Goal: Task Accomplishment & Management: Manage account settings

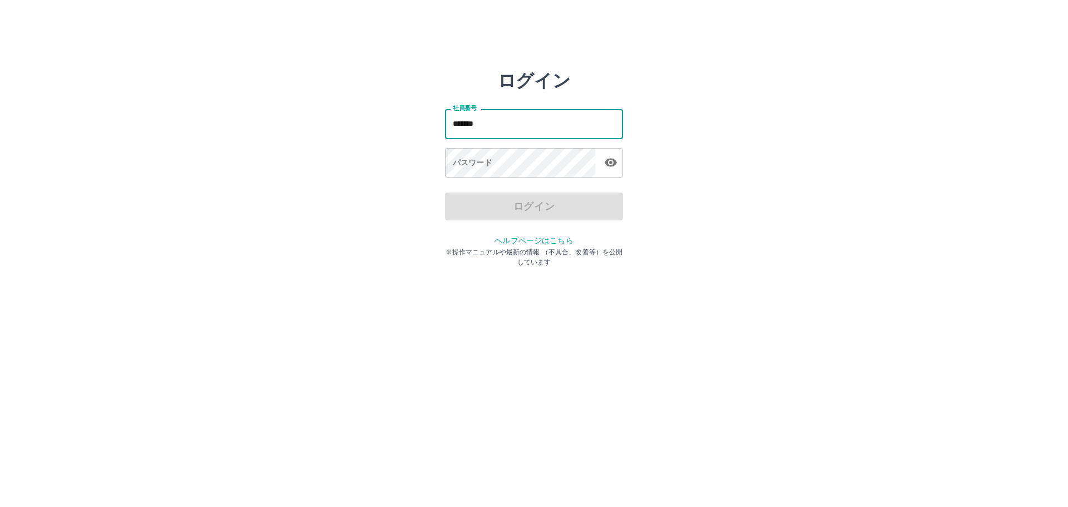
type input "*******"
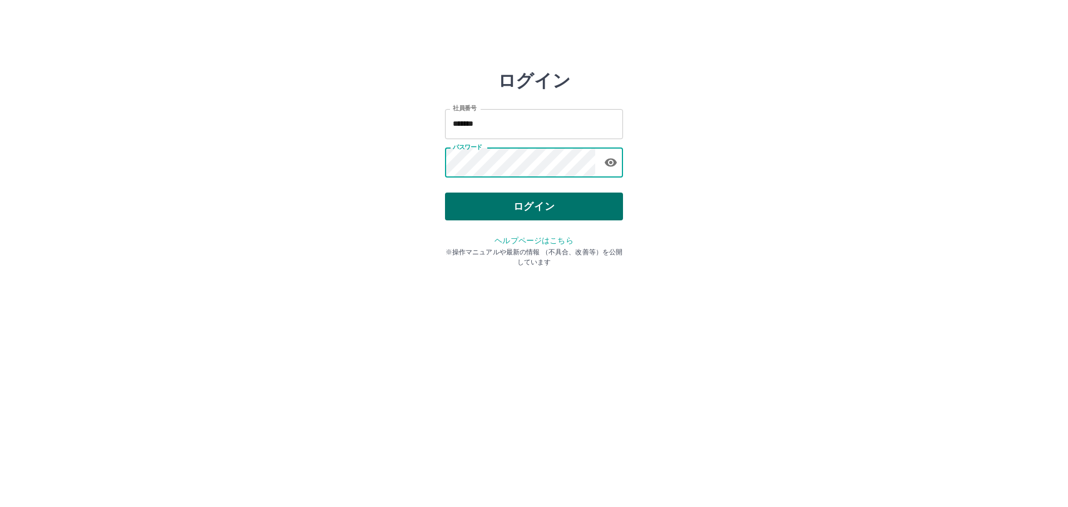
drag, startPoint x: 527, startPoint y: 201, endPoint x: 528, endPoint y: 210, distance: 8.9
click at [528, 210] on button "ログイン" at bounding box center [534, 207] width 178 height 28
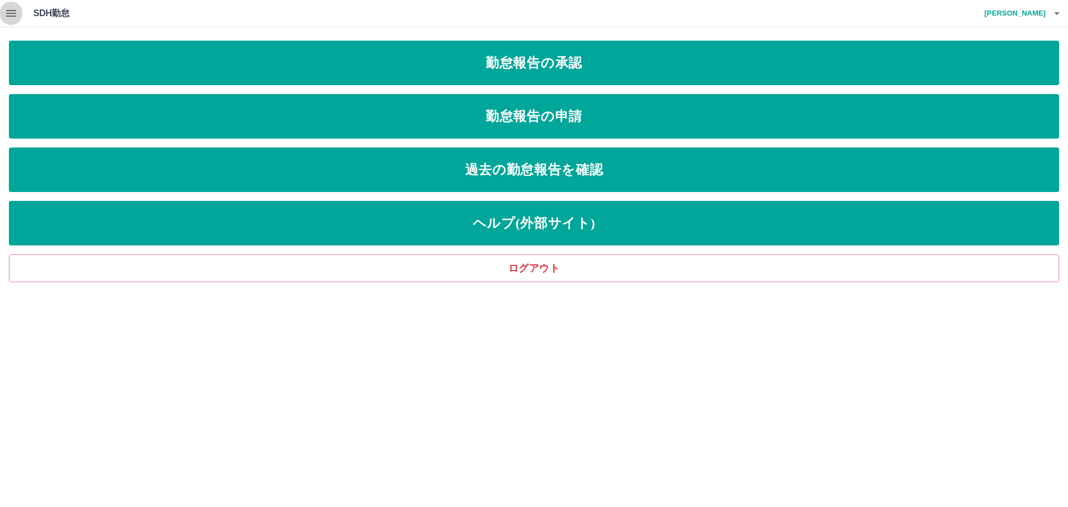
click at [7, 16] on icon "button" at bounding box center [11, 13] width 10 height 7
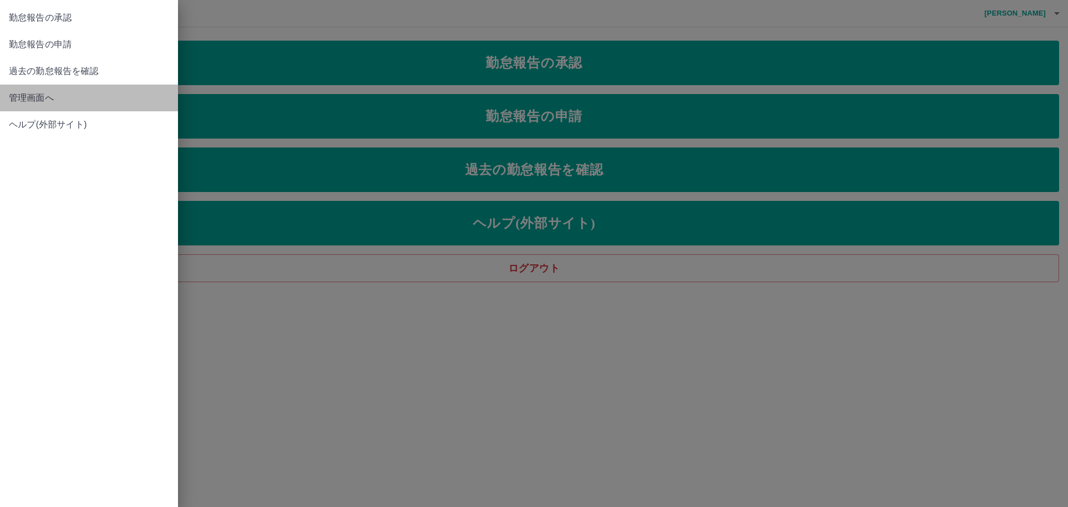
click at [23, 95] on span "管理画面へ" at bounding box center [89, 97] width 160 height 13
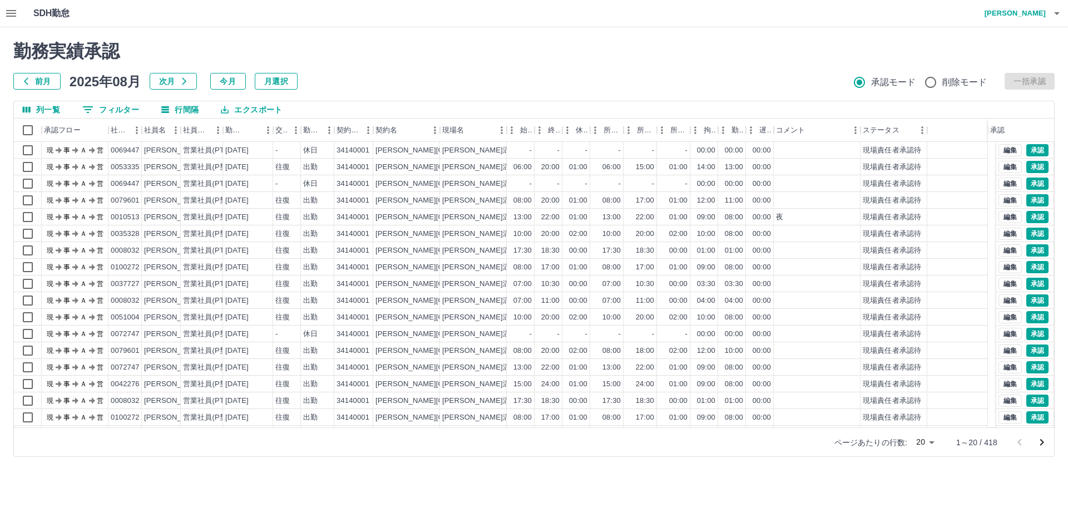
click at [42, 77] on button "前月" at bounding box center [36, 81] width 47 height 17
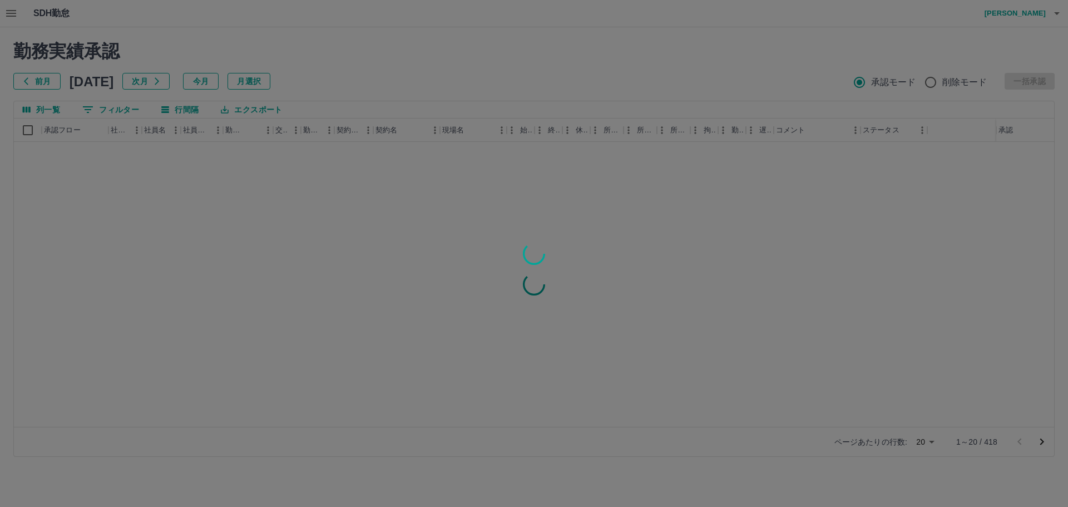
click at [42, 77] on div at bounding box center [534, 253] width 1068 height 507
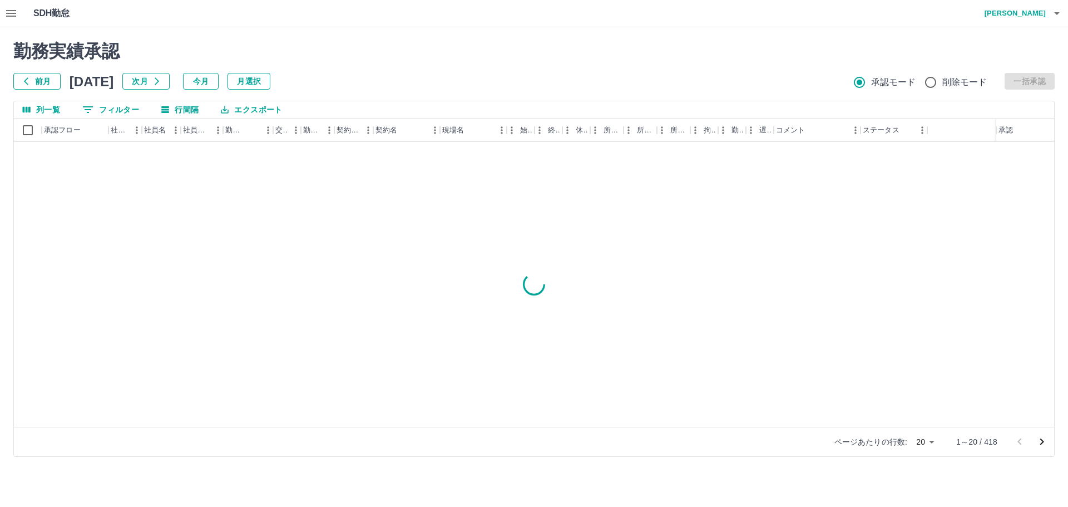
click at [42, 77] on button "前月" at bounding box center [36, 81] width 47 height 17
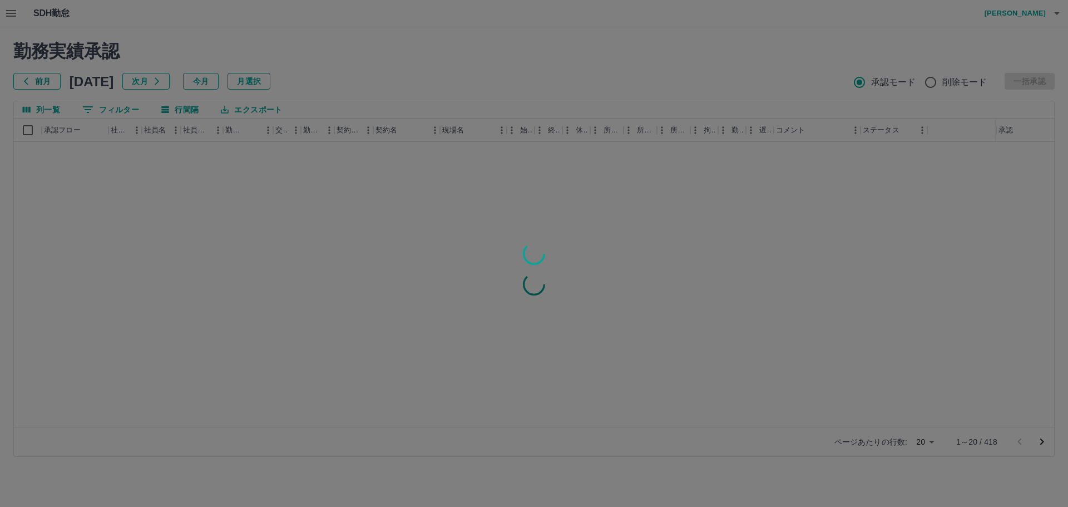
click at [42, 77] on div at bounding box center [534, 253] width 1068 height 507
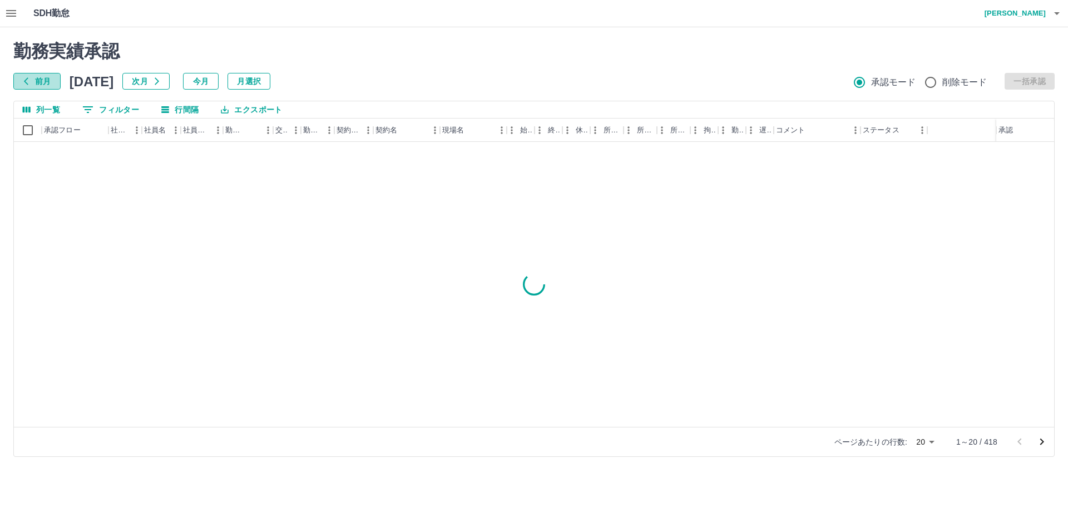
click at [42, 78] on button "前月" at bounding box center [36, 81] width 47 height 17
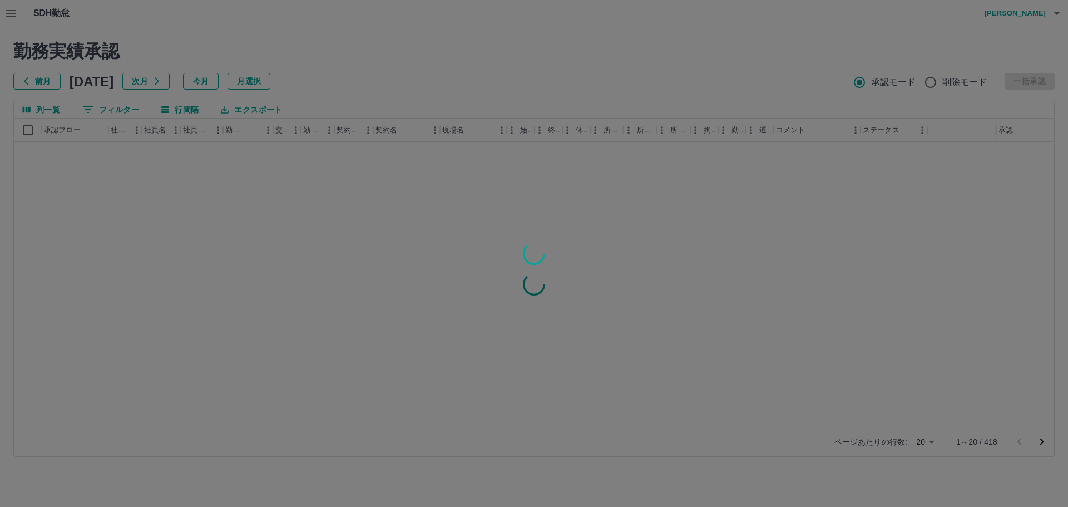
click at [42, 78] on div at bounding box center [534, 253] width 1068 height 507
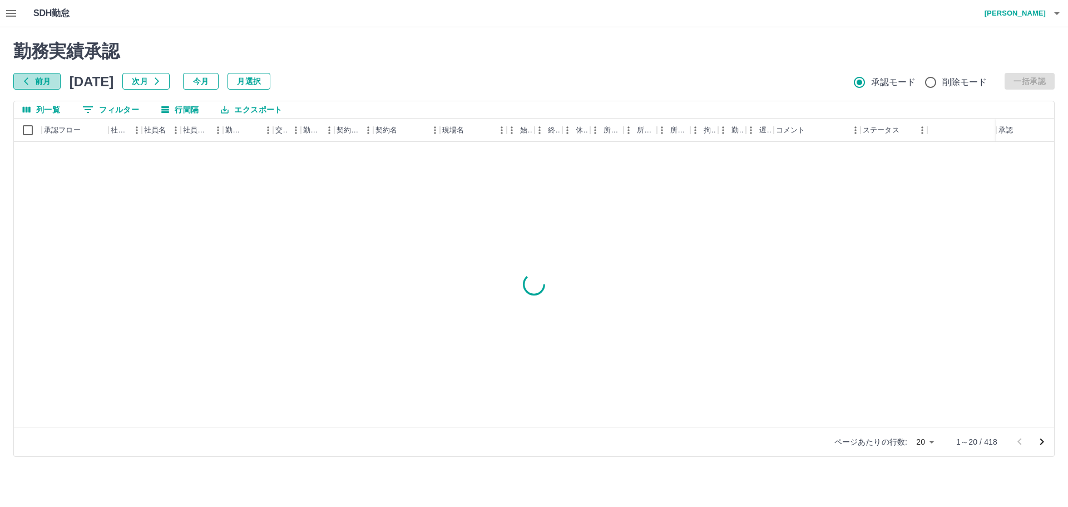
click at [42, 78] on button "前月" at bounding box center [36, 81] width 47 height 17
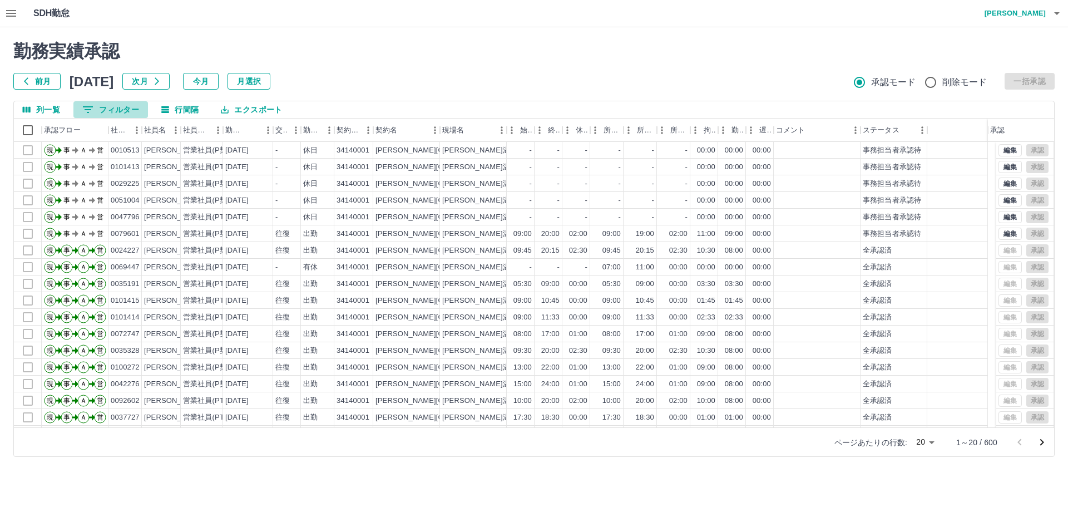
click at [133, 109] on button "0 フィルター" at bounding box center [110, 109] width 75 height 17
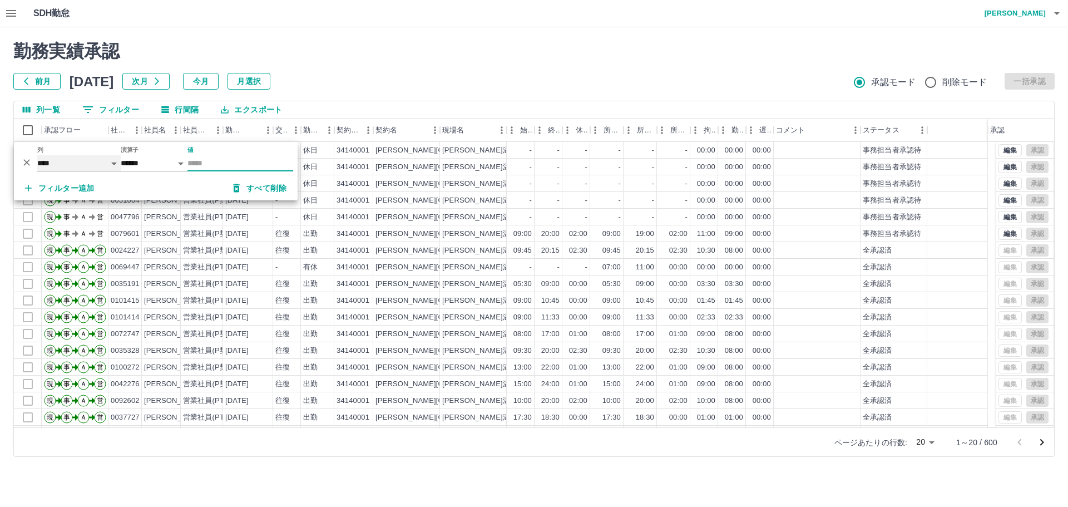
click at [115, 164] on select "**** *** **** *** *** **** ***** *** *** ** ** ** **** **** **** ** ** *** ****…" at bounding box center [78, 163] width 83 height 16
click at [37, 155] on select "**** *** **** *** *** **** ***** *** *** ** ** ** **** **** **** ** ** *** ****…" at bounding box center [78, 163] width 83 height 16
select select "**********"
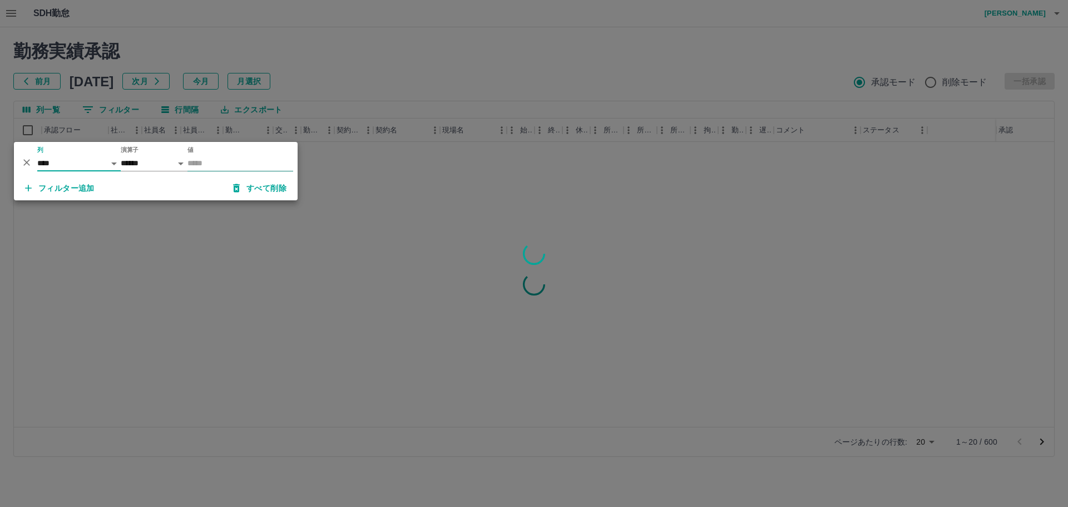
click at [214, 162] on input "値" at bounding box center [241, 163] width 106 height 16
type input "*"
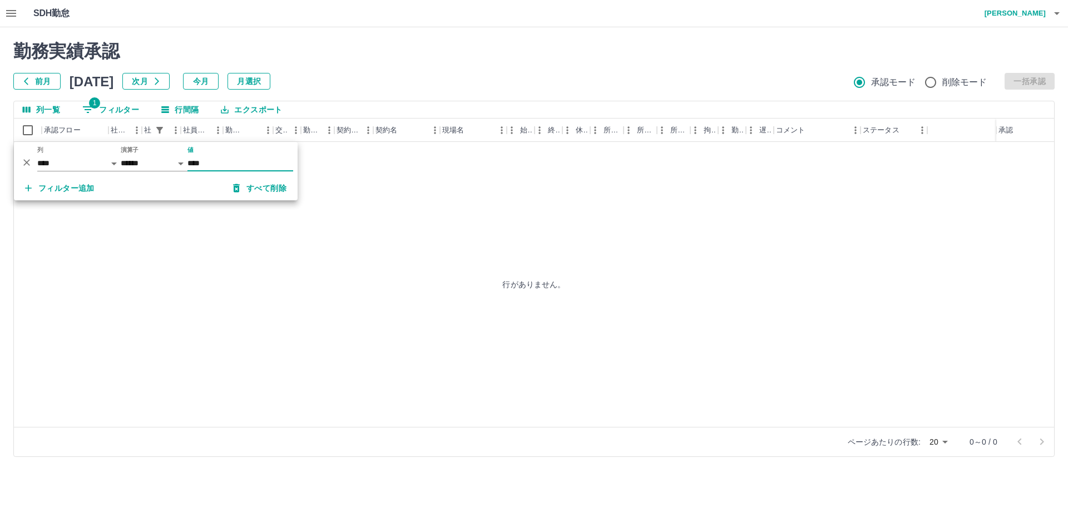
type input "****"
click at [362, 215] on div "行がありません。" at bounding box center [534, 284] width 1041 height 285
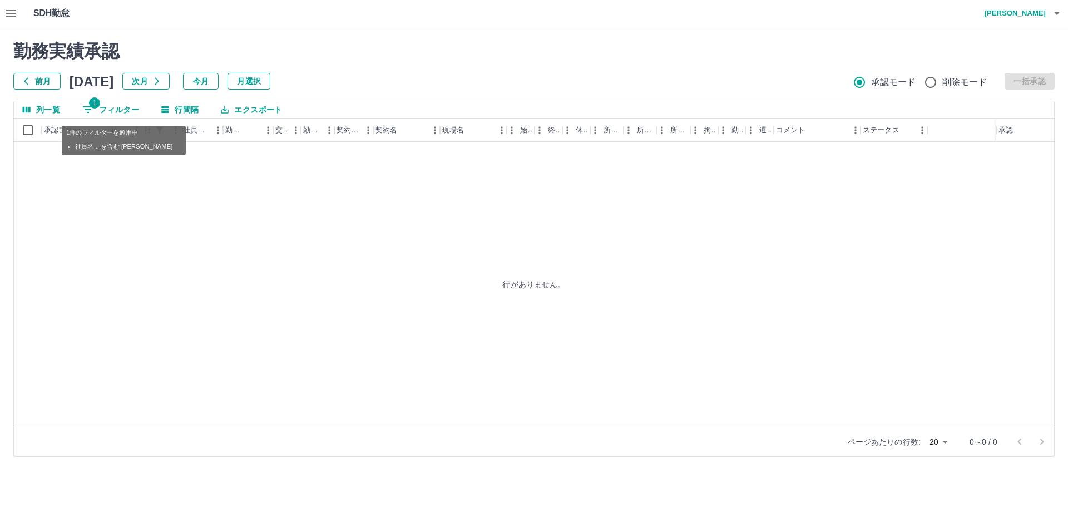
click at [126, 111] on button "1 フィルター" at bounding box center [110, 109] width 75 height 17
select select "**********"
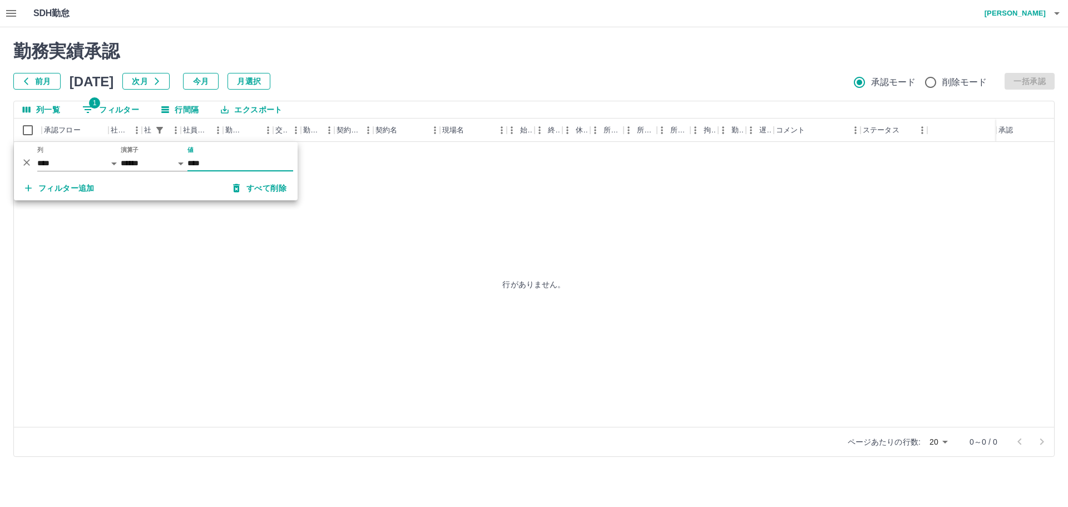
click at [232, 161] on input "****" at bounding box center [241, 163] width 106 height 16
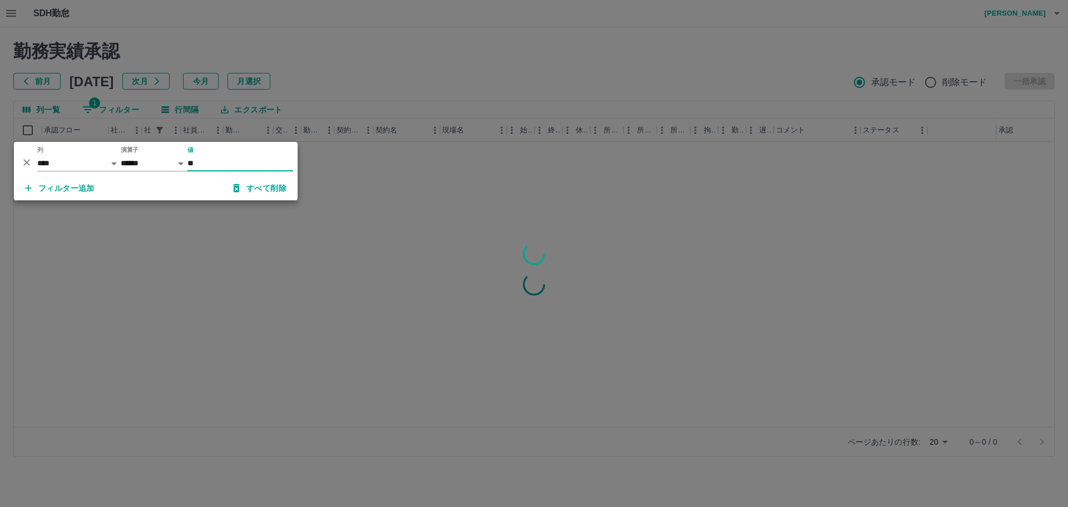
type input "**"
click at [208, 226] on div at bounding box center [534, 253] width 1068 height 507
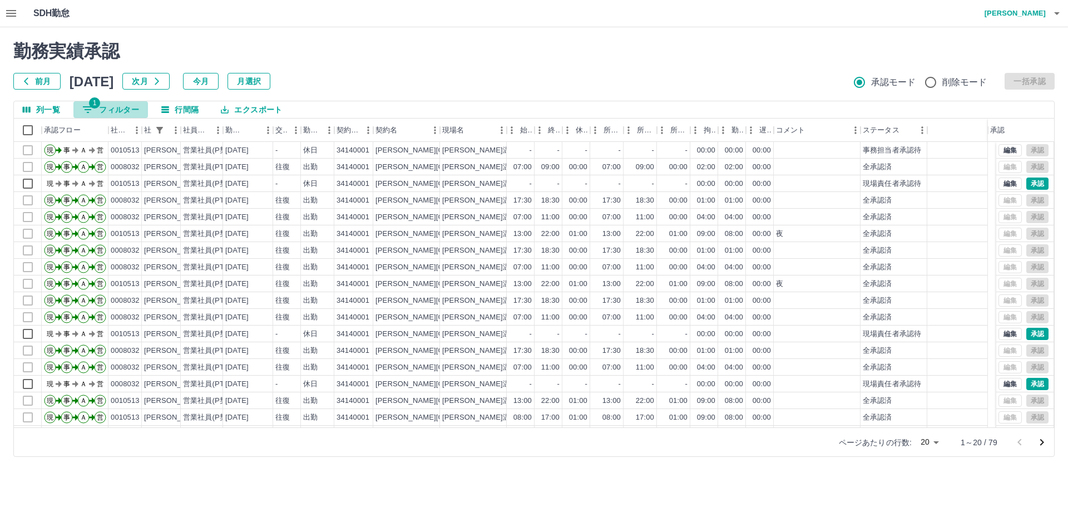
click at [131, 106] on button "1 フィルター" at bounding box center [110, 109] width 75 height 17
select select "**********"
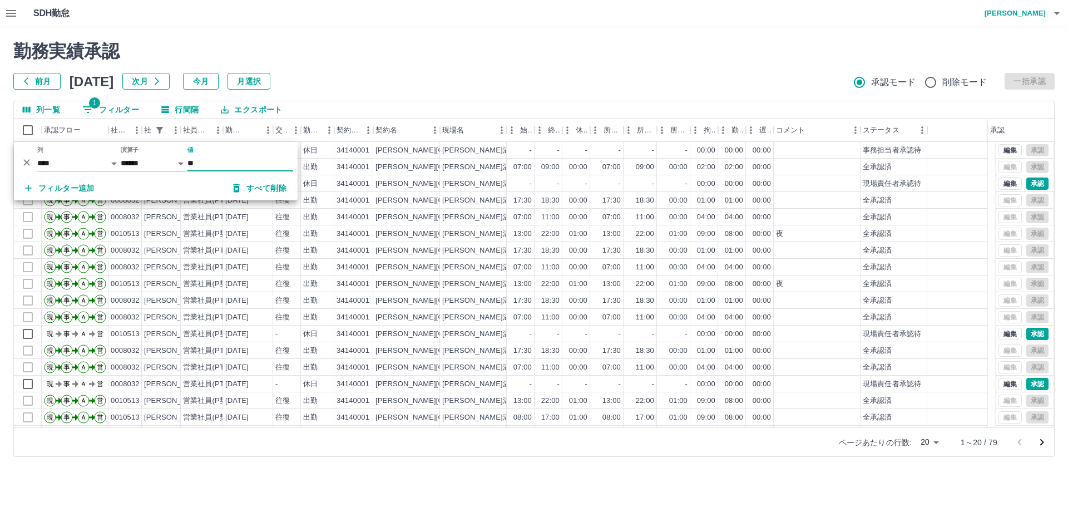
click at [215, 163] on input "**" at bounding box center [241, 163] width 106 height 16
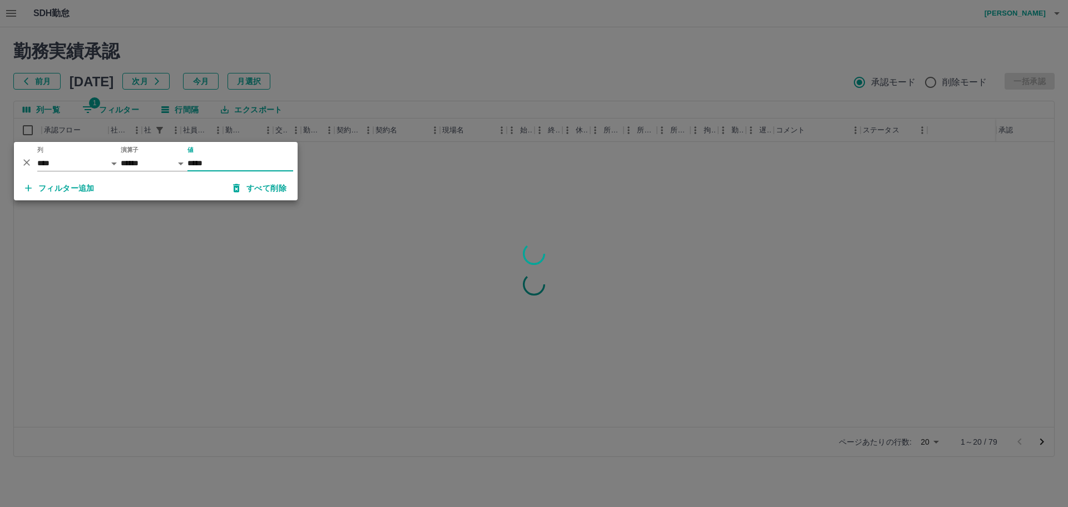
type input "*****"
click at [312, 365] on div at bounding box center [534, 253] width 1068 height 507
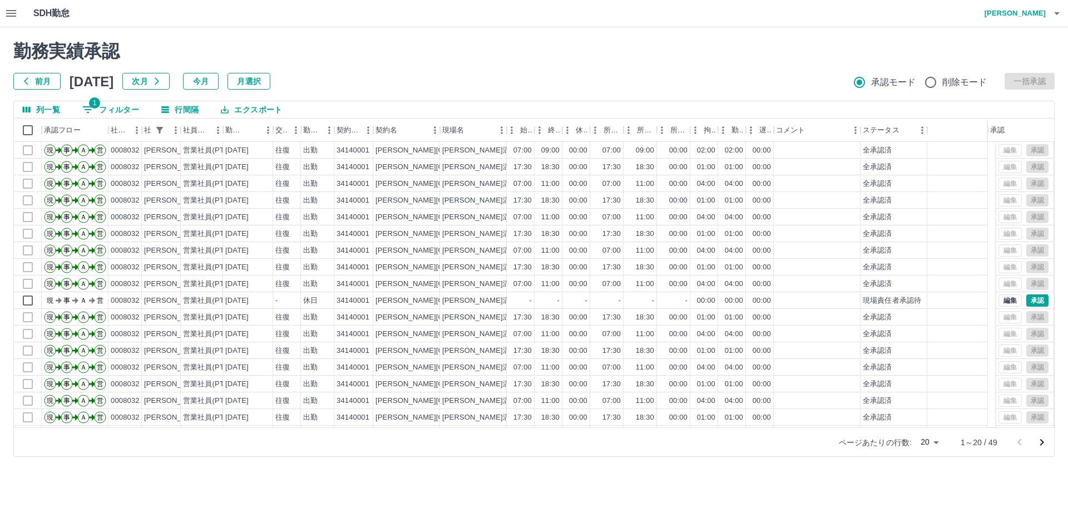
scroll to position [48, 0]
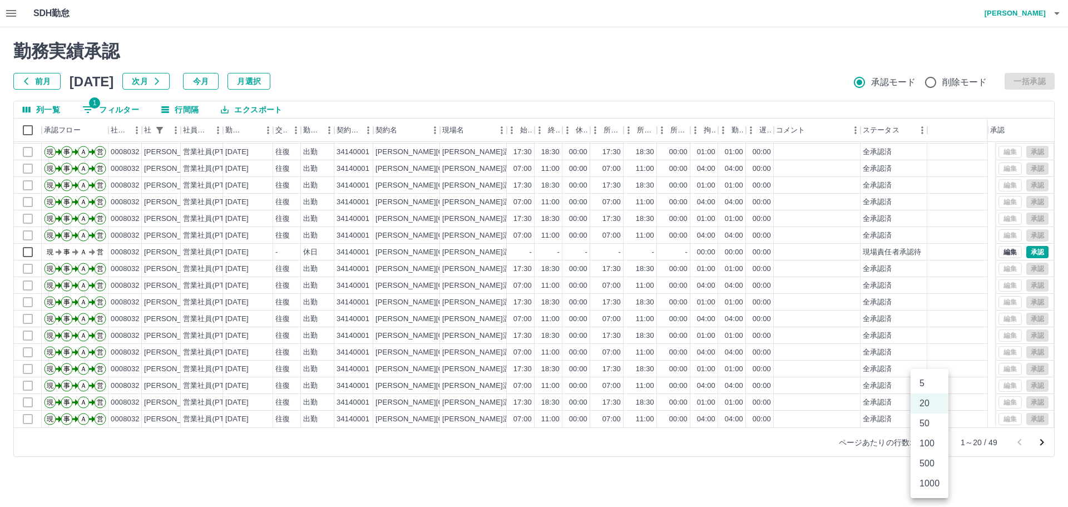
click at [937, 445] on body "SDH勤怠 [PERSON_NAME] 勤務実績承認 前月 [DATE] 次月 今月 月選択 承認モード 削除モード 一括承認 列一覧 1 フィルター 行間隔…" at bounding box center [534, 235] width 1068 height 470
click at [935, 447] on li "100" at bounding box center [930, 444] width 38 height 20
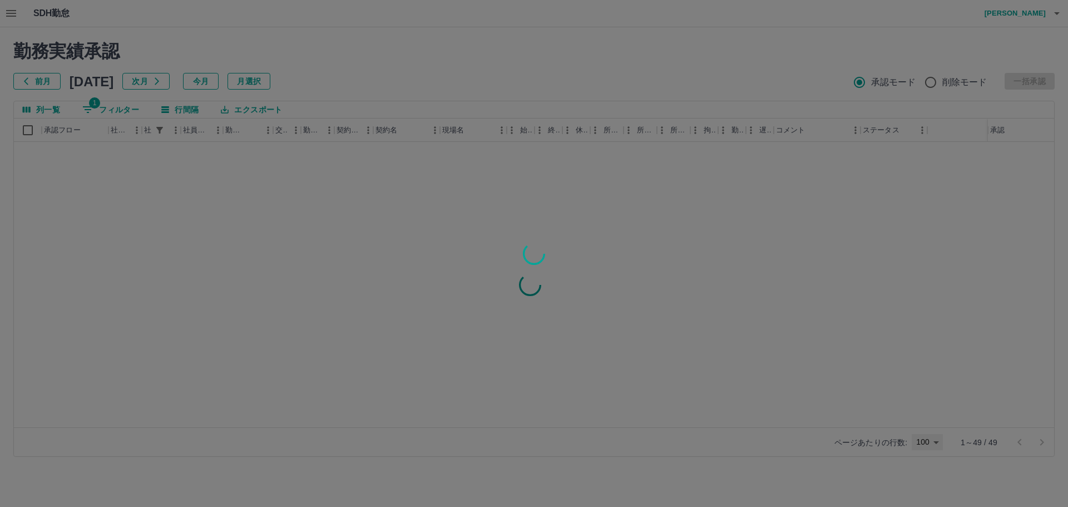
type input "***"
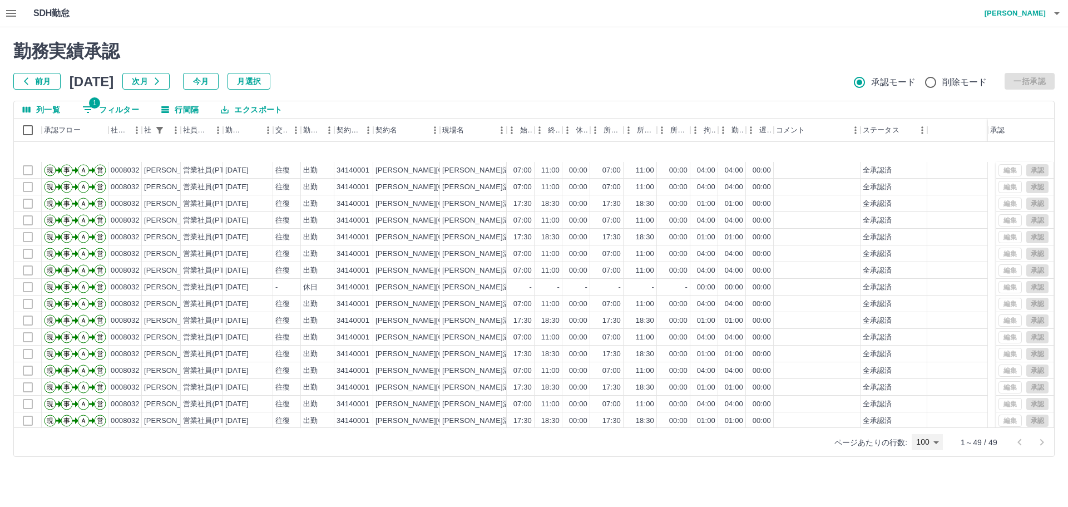
scroll to position [533, 0]
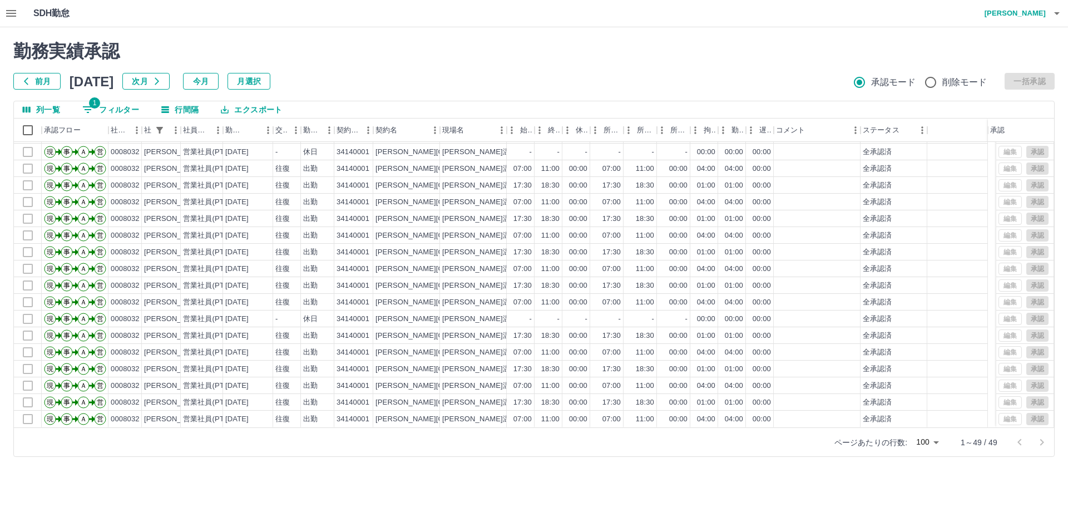
click at [271, 111] on button "エクスポート" at bounding box center [251, 109] width 79 height 17
click at [424, 105] on div "列一覧 1 フィルター 行間隔 エクスポート" at bounding box center [534, 109] width 1041 height 17
click at [246, 128] on button "ソート" at bounding box center [252, 130] width 16 height 16
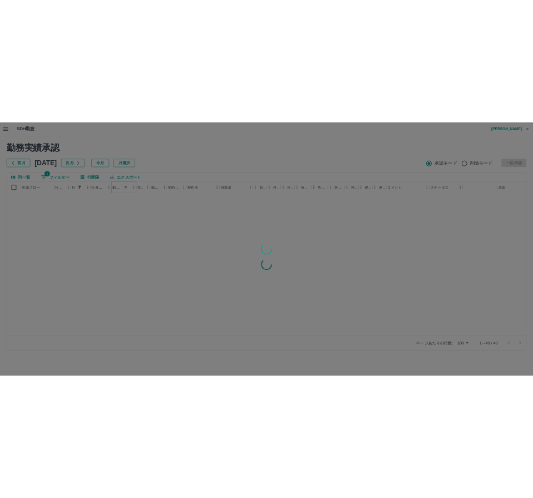
scroll to position [0, 0]
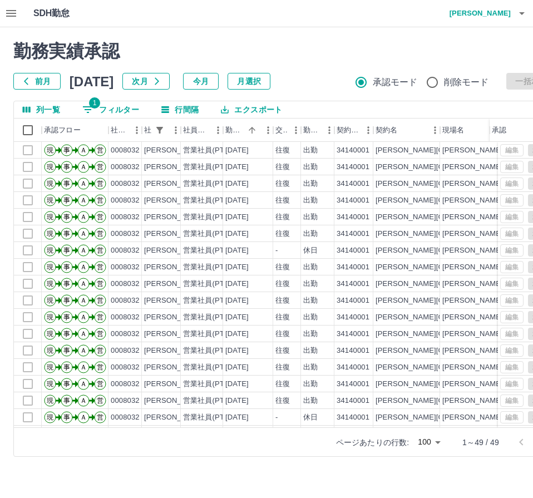
click at [300, 440] on div "ページあたりの行数: 100 *** 1～49 / 49" at bounding box center [285, 441] width 542 height 29
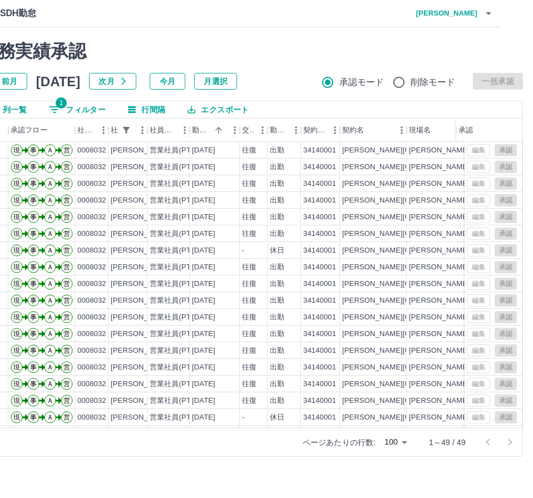
scroll to position [0, 37]
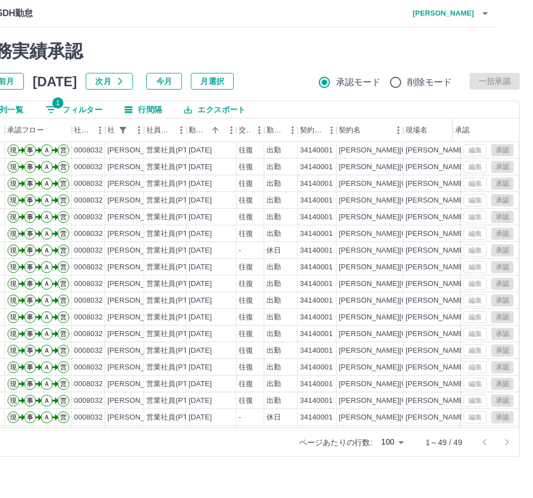
click at [509, 445] on div at bounding box center [496, 442] width 45 height 22
click at [496, 439] on div at bounding box center [496, 442] width 45 height 22
click at [482, 442] on div at bounding box center [496, 442] width 45 height 22
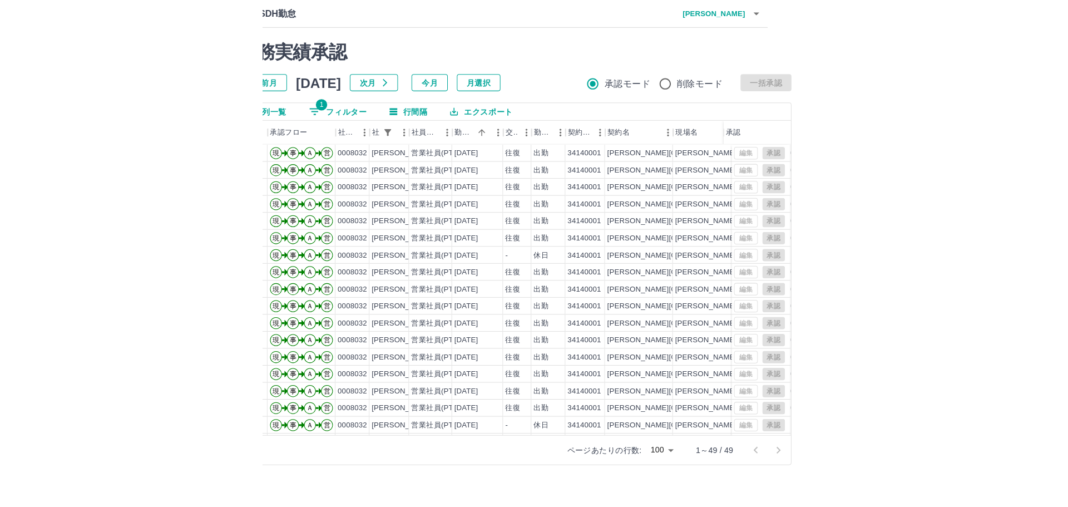
scroll to position [0, 0]
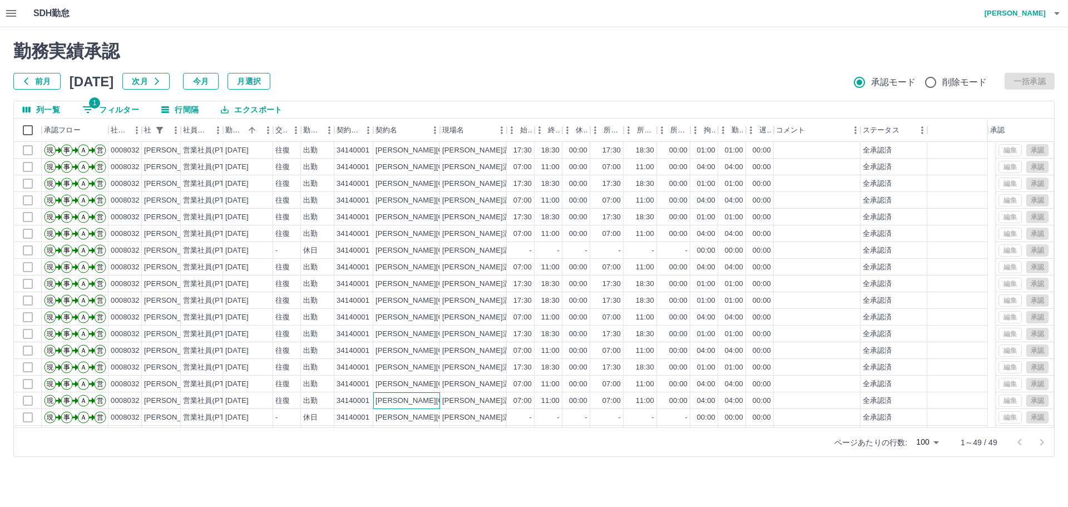
click at [377, 398] on div "[PERSON_NAME][GEOGRAPHIC_DATA]" at bounding box center [444, 401] width 137 height 11
click at [433, 416] on div "[PERSON_NAME][GEOGRAPHIC_DATA]" at bounding box center [406, 417] width 67 height 17
click at [442, 417] on div "[PERSON_NAME]温泉ふれあいセンター" at bounding box center [509, 417] width 134 height 11
click at [416, 470] on html "SDH勤怠 [PERSON_NAME] 勤務実績承認 前月 [DATE] 次月 今月 月選択 承認モード 削除モード 一括承認 列一覧 1 フィルター 行間隔…" at bounding box center [534, 235] width 1068 height 470
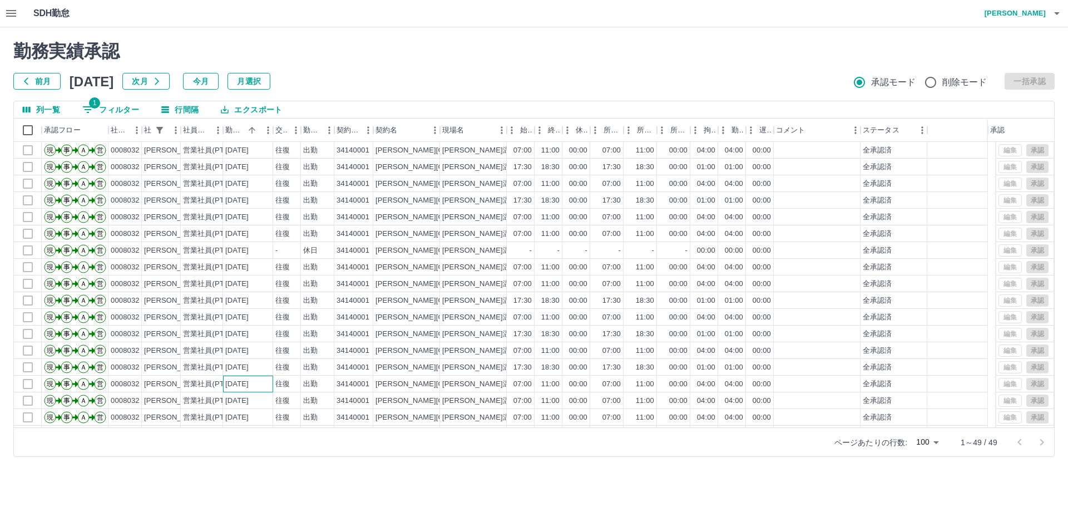
click at [249, 380] on div "[DATE]" at bounding box center [236, 384] width 23 height 11
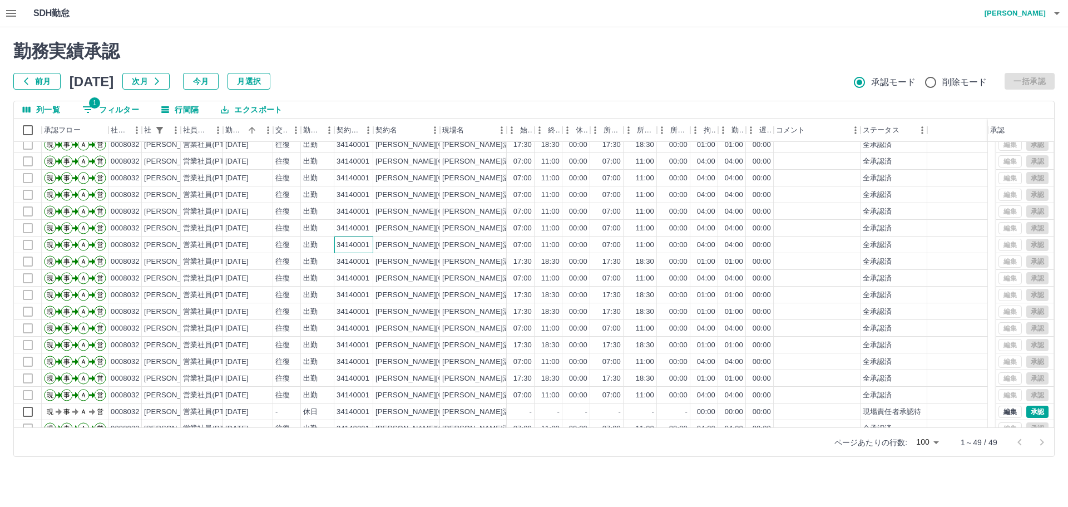
click at [358, 245] on div "34140001" at bounding box center [353, 245] width 33 height 11
click at [475, 263] on div "[PERSON_NAME]温泉ふれあいセンター" at bounding box center [509, 262] width 134 height 11
click at [338, 341] on div "34140001" at bounding box center [353, 345] width 33 height 11
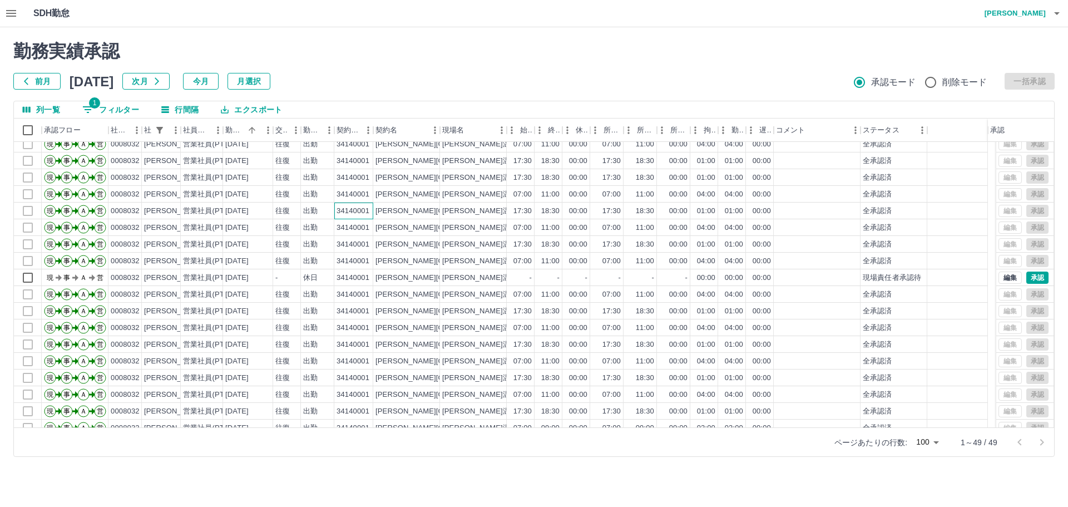
scroll to position [533, 0]
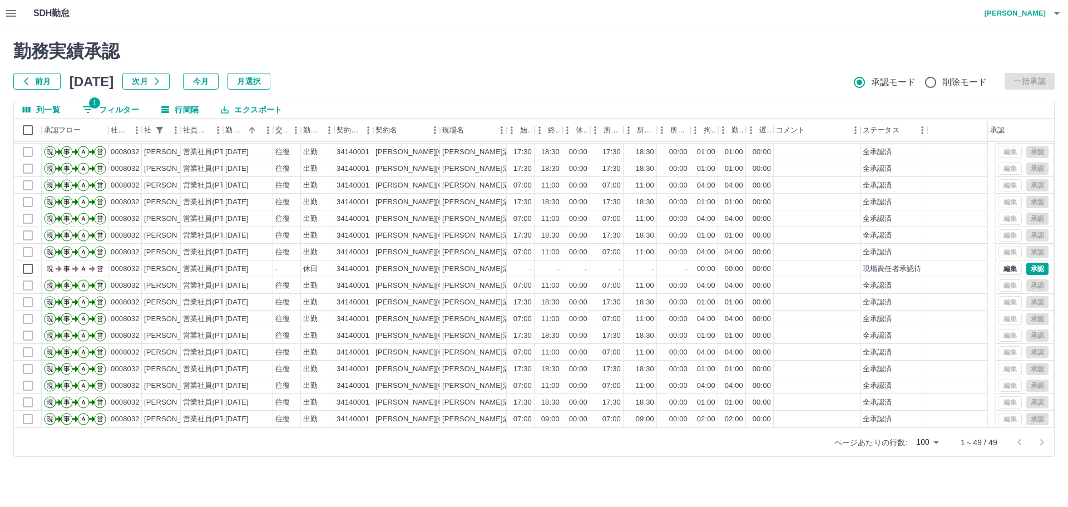
click at [434, 441] on div "ページあたりの行数: 100 *** 1～49 / 49" at bounding box center [534, 441] width 1041 height 29
click at [124, 112] on button "1 フィルター" at bounding box center [110, 109] width 75 height 17
select select "**********"
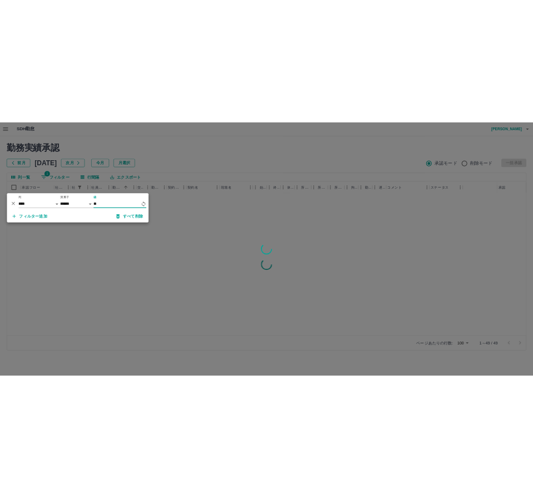
scroll to position [0, 0]
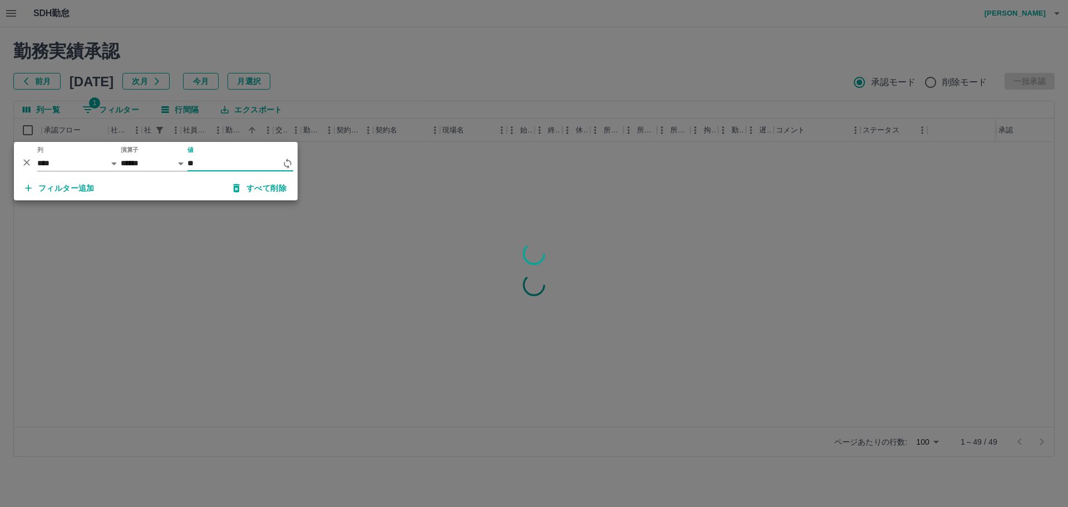
type input "*"
type input "*****"
click at [356, 289] on div at bounding box center [534, 253] width 1068 height 507
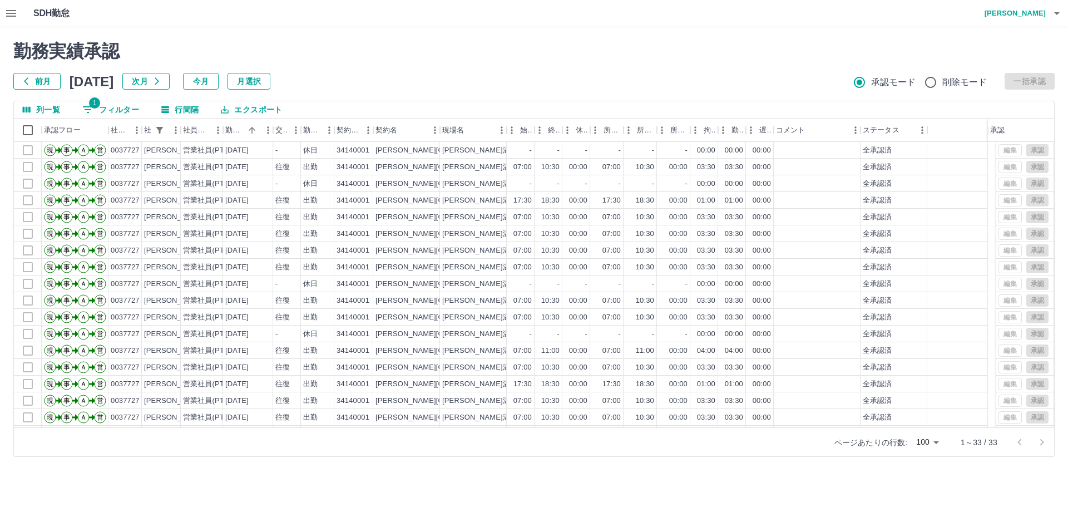
click at [466, 467] on div "勤務実績承認 前月 [DATE] 次月 今月 月選択 承認モード 削除モード 一括承認 列一覧 1 フィルター 行間隔 エクスポート 承認フロー 社員番号 社…" at bounding box center [534, 248] width 1068 height 443
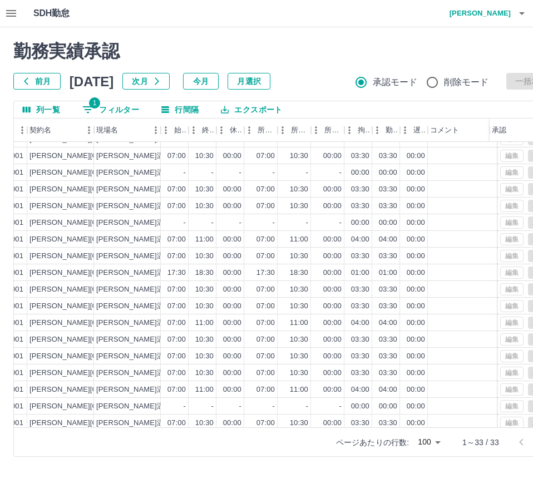
scroll to position [167, 346]
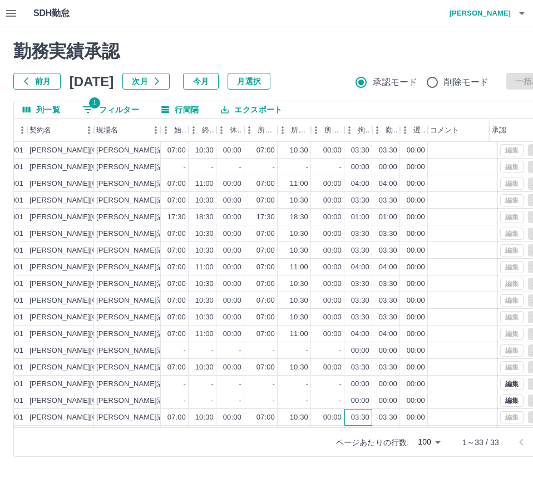
click at [352, 413] on div "03:30" at bounding box center [360, 417] width 18 height 11
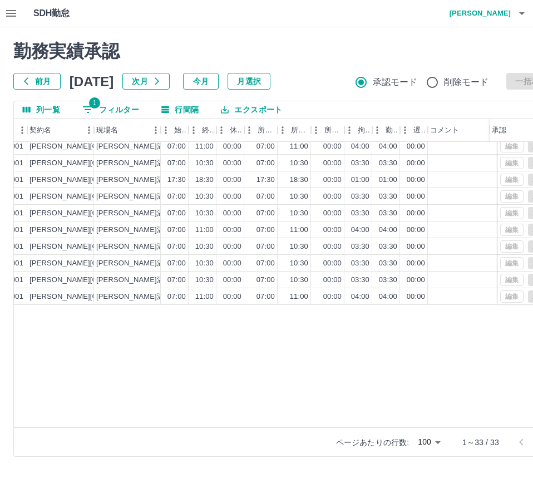
scroll to position [0, 346]
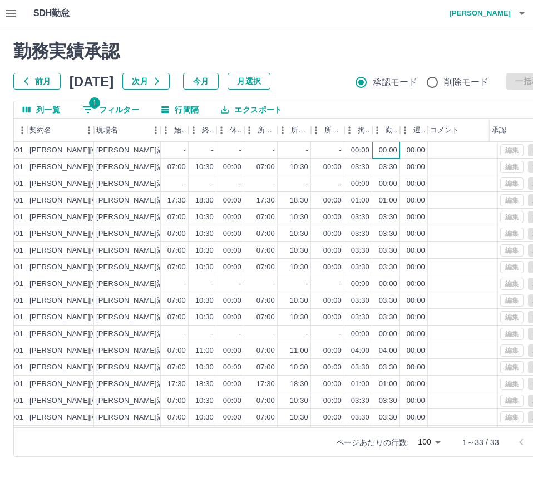
click at [390, 154] on div "00:00" at bounding box center [388, 150] width 18 height 11
click at [455, 165] on div at bounding box center [471, 167] width 87 height 17
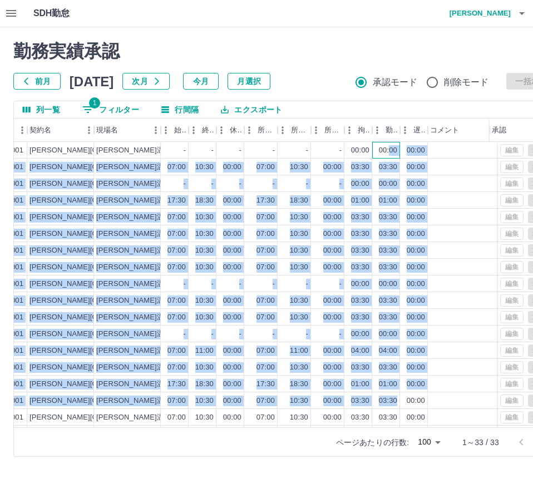
drag, startPoint x: 391, startPoint y: 147, endPoint x: 396, endPoint y: 408, distance: 260.5
click at [396, 408] on div "- 休日 34140001 [PERSON_NAME][GEOGRAPHIC_DATA] [PERSON_NAME][GEOGRAPHIC_DATA] - -…" at bounding box center [254, 317] width 654 height 351
click at [451, 296] on div at bounding box center [471, 300] width 87 height 17
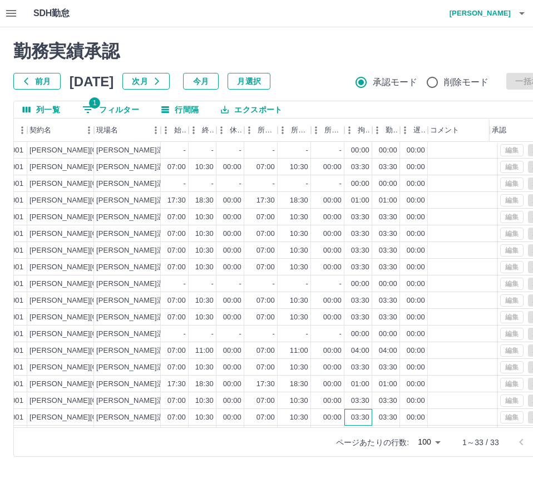
click at [357, 416] on div "03:30" at bounding box center [360, 417] width 18 height 11
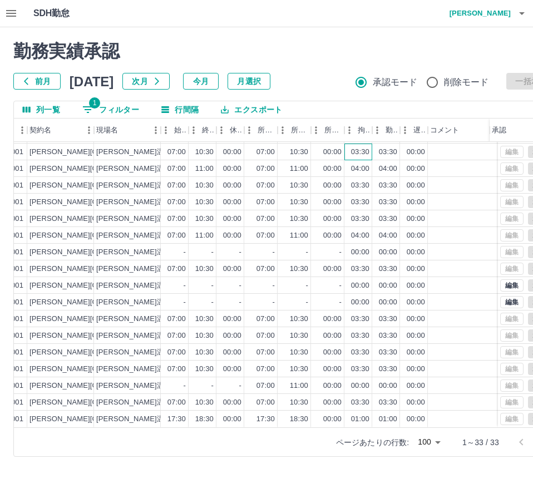
scroll to position [274, 346]
click at [467, 277] on div at bounding box center [471, 285] width 87 height 17
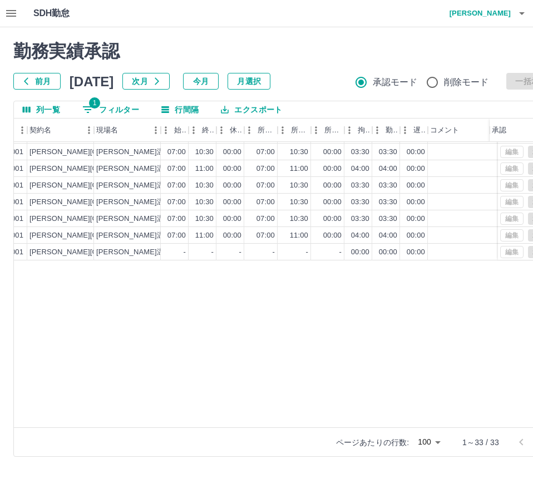
scroll to position [0, 346]
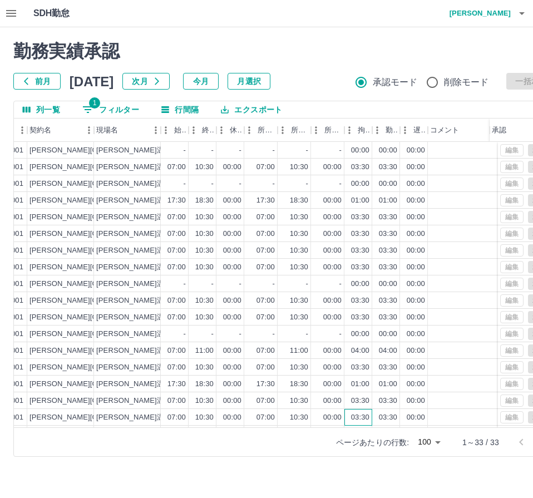
click at [354, 412] on div "03:30" at bounding box center [360, 417] width 18 height 11
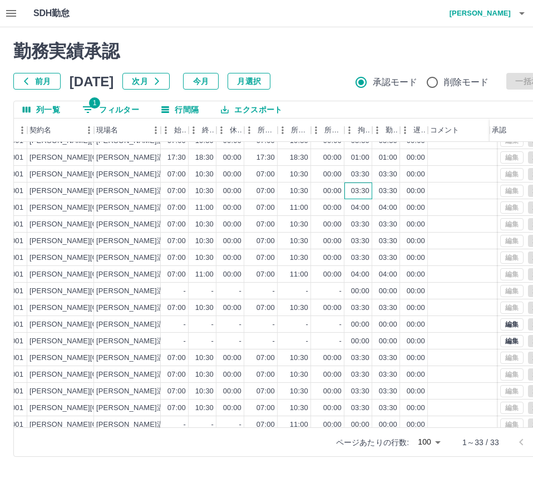
scroll to position [274, 346]
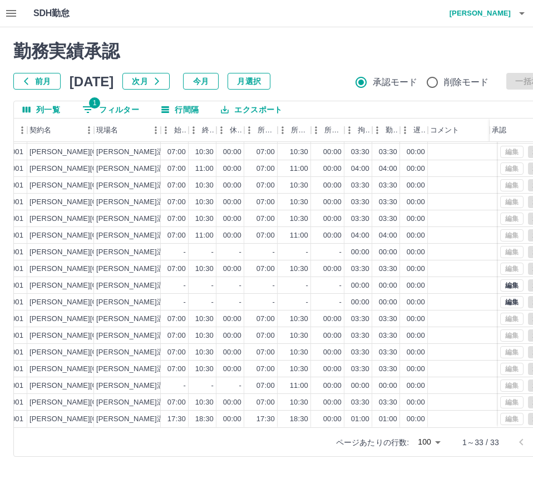
click at [119, 107] on button "1 フィルター" at bounding box center [110, 109] width 75 height 17
select select "**********"
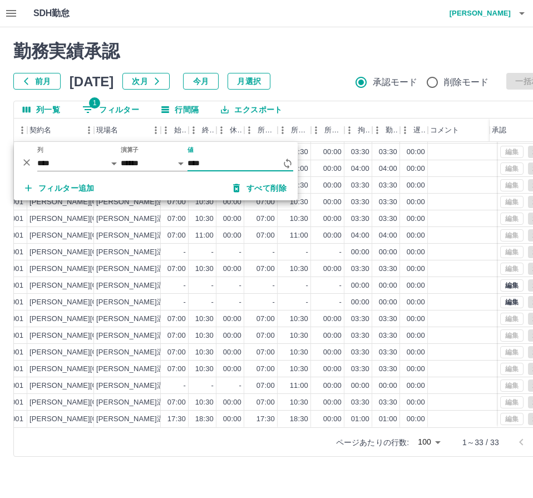
scroll to position [0, 346]
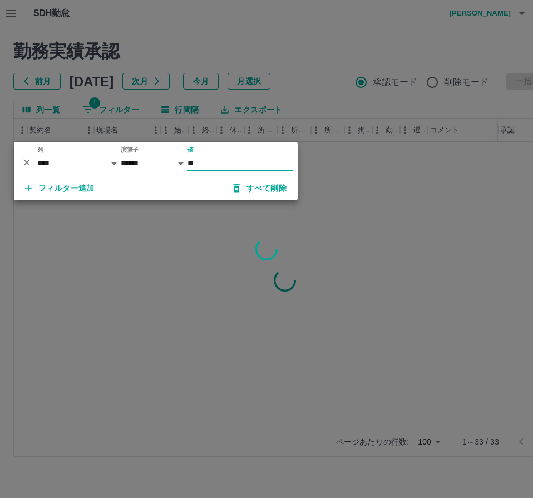
type input "*"
type input "***"
click at [387, 209] on div at bounding box center [266, 249] width 533 height 498
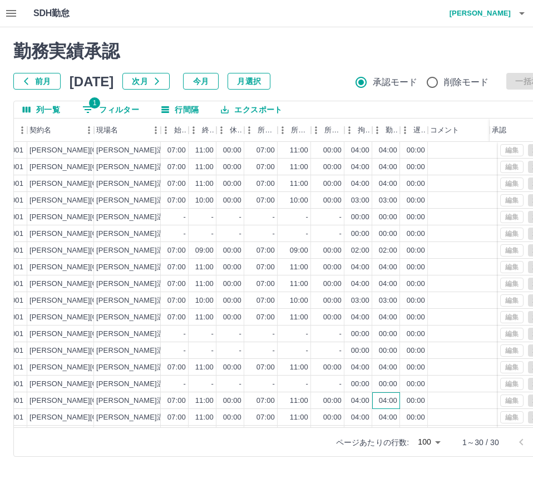
click at [380, 393] on div "04:00" at bounding box center [386, 400] width 28 height 17
click at [383, 412] on div "04:00" at bounding box center [388, 417] width 18 height 11
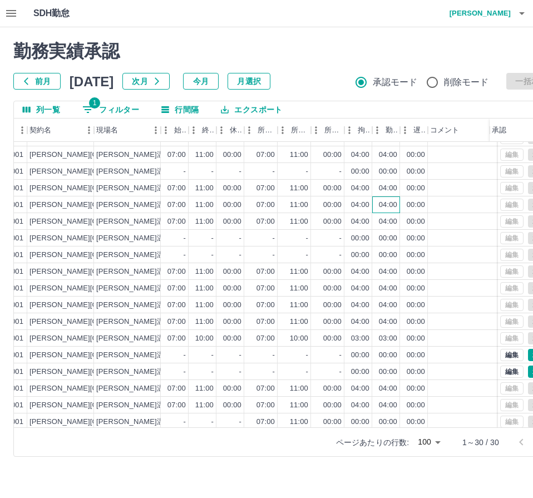
scroll to position [224, 346]
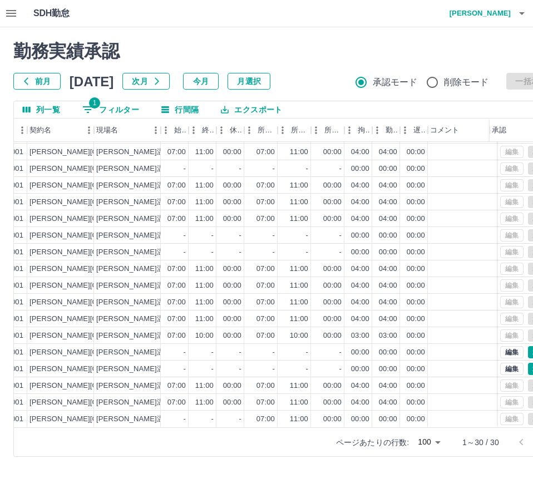
click at [163, 82] on button "次月" at bounding box center [145, 81] width 47 height 17
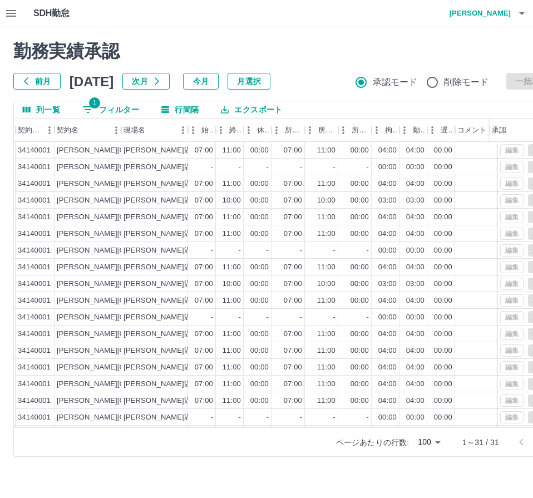
scroll to position [0, 326]
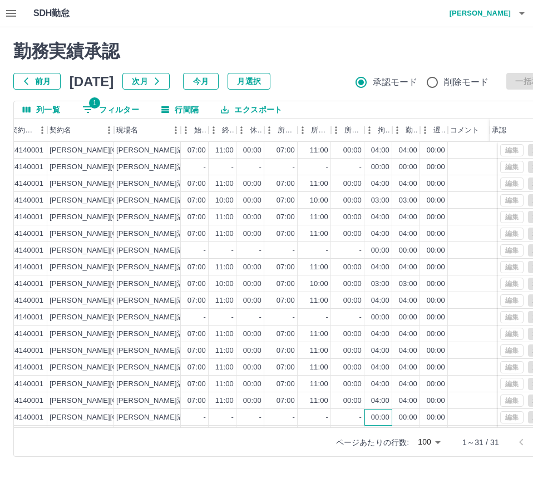
click at [376, 413] on div "00:00" at bounding box center [380, 417] width 18 height 11
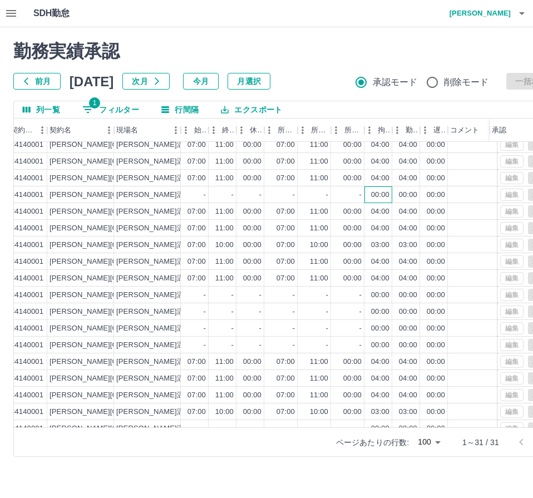
scroll to position [240, 326]
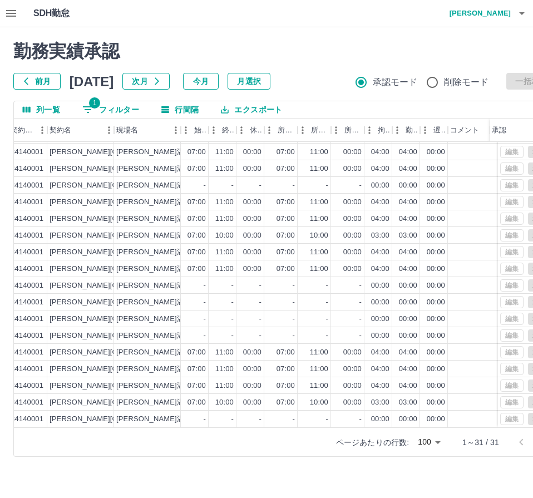
click at [113, 107] on button "1 フィルター" at bounding box center [110, 109] width 75 height 17
select select "**********"
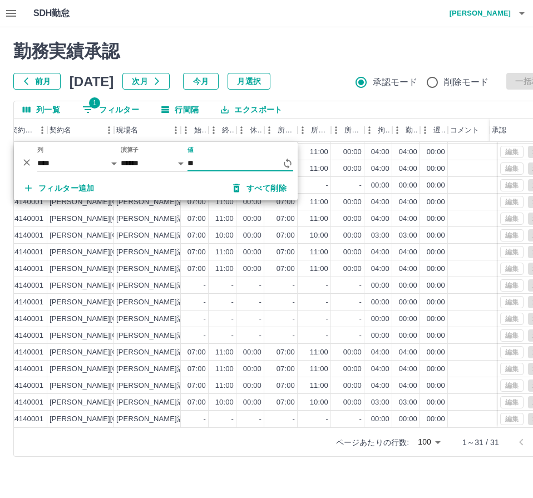
type input "*"
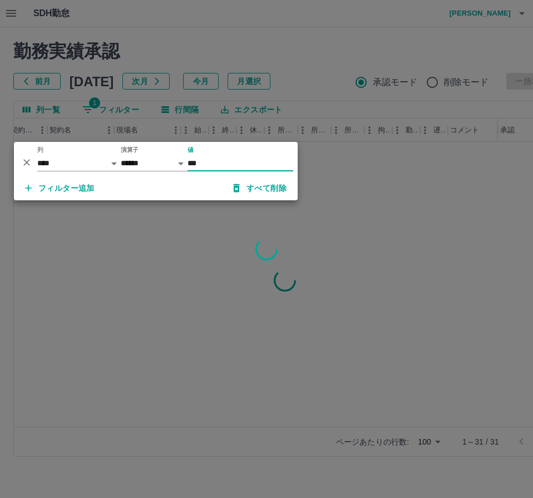
type input "***"
click at [351, 224] on div at bounding box center [266, 249] width 533 height 498
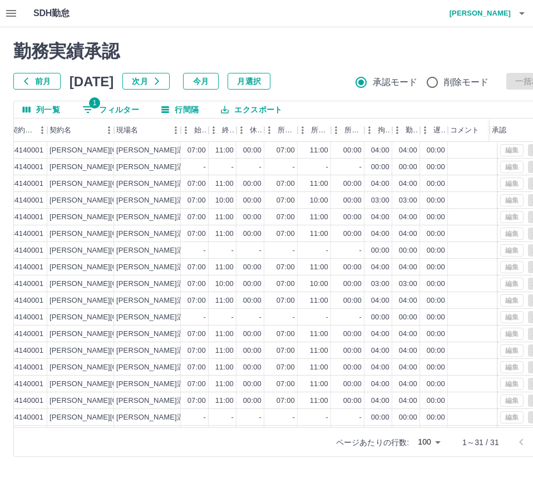
click at [161, 83] on icon "button" at bounding box center [156, 81] width 9 height 9
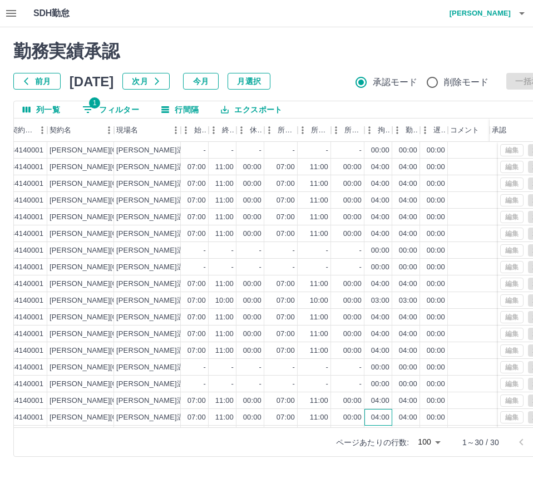
click at [375, 415] on div "04:00" at bounding box center [380, 417] width 18 height 11
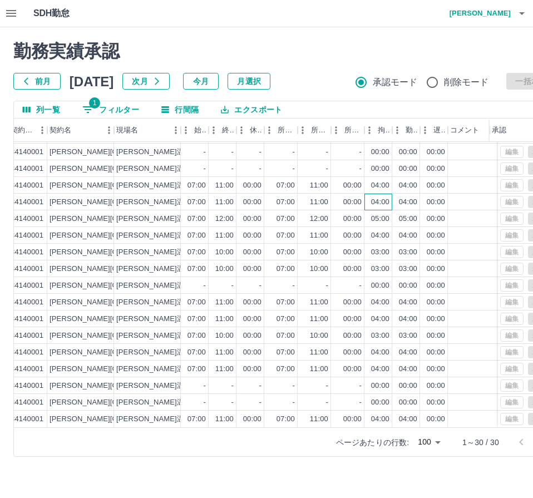
scroll to position [224, 326]
click at [161, 79] on icon "button" at bounding box center [156, 81] width 9 height 9
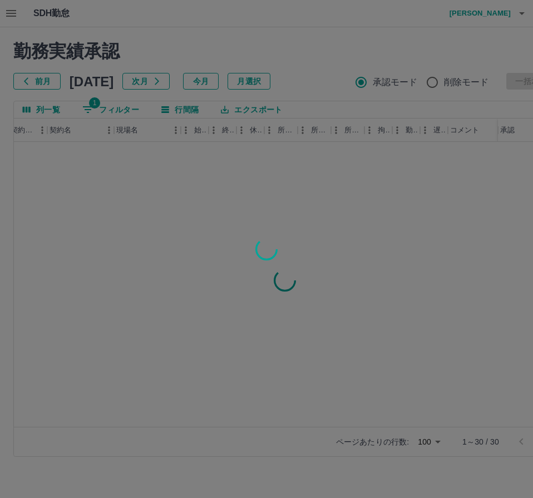
scroll to position [0, 326]
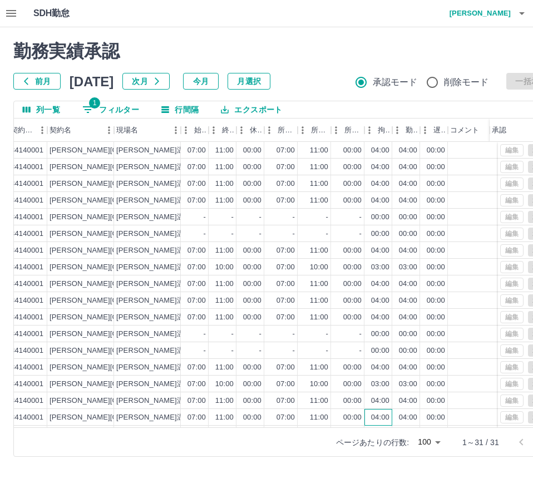
click at [375, 410] on div "04:00" at bounding box center [379, 417] width 28 height 17
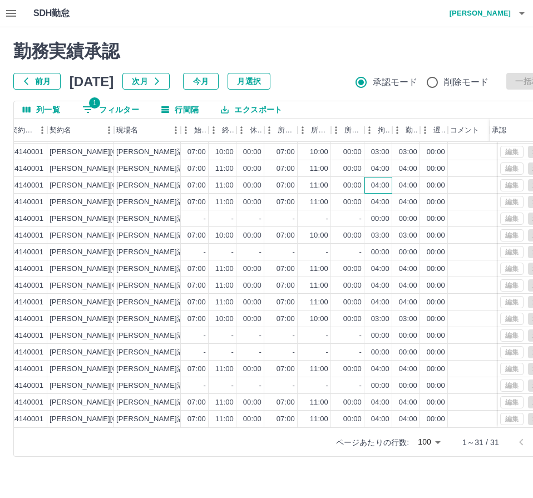
scroll to position [240, 326]
click at [159, 83] on icon "button" at bounding box center [157, 81] width 4 height 7
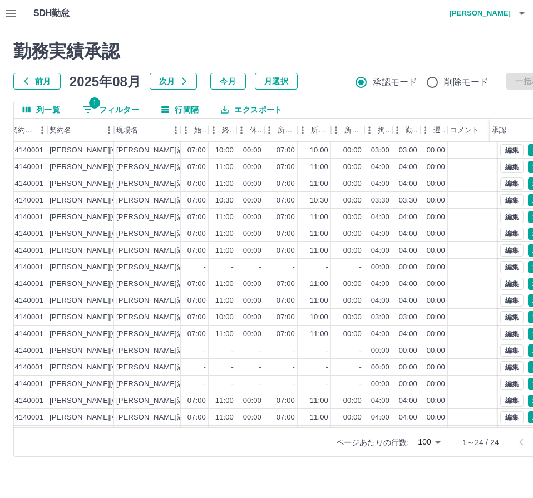
scroll to position [0, 326]
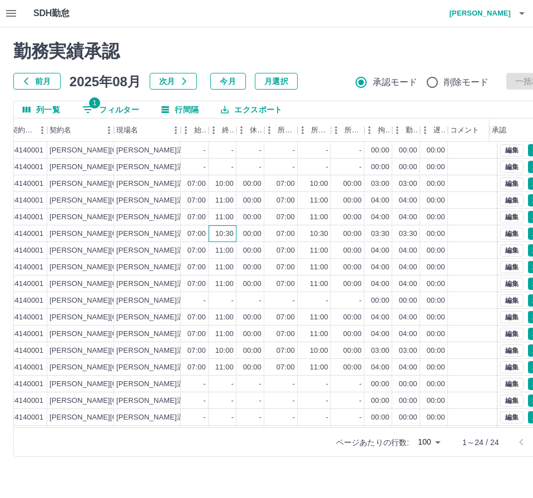
drag, startPoint x: 233, startPoint y: 228, endPoint x: 221, endPoint y: 362, distance: 134.6
click at [233, 229] on div "10:30" at bounding box center [224, 234] width 18 height 11
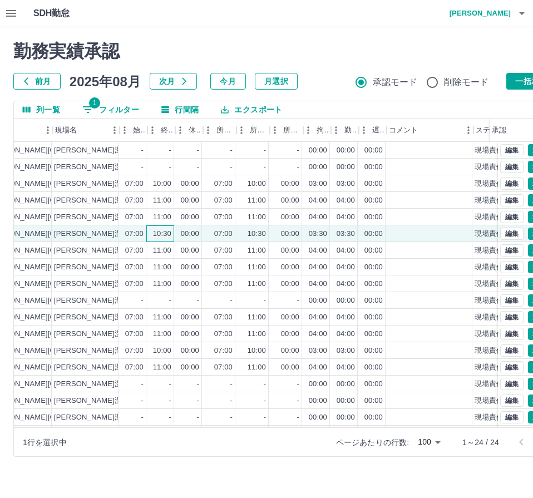
scroll to position [0, 386]
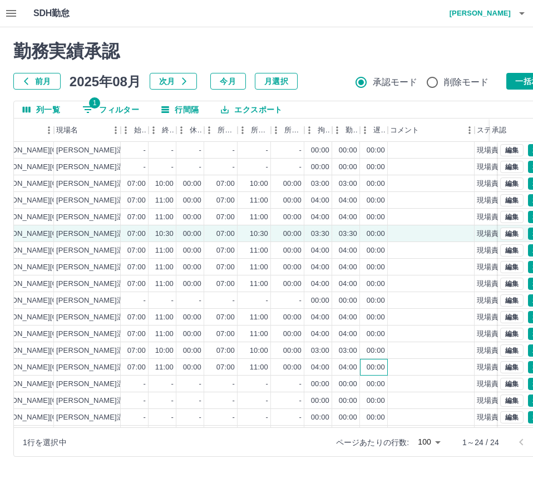
click at [379, 374] on div "00:00" at bounding box center [374, 367] width 28 height 17
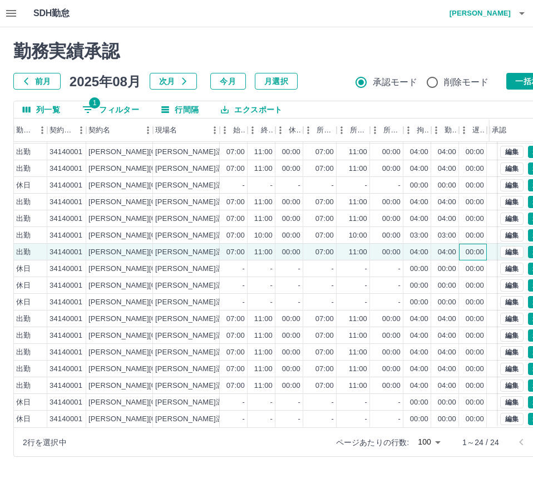
scroll to position [124, 367]
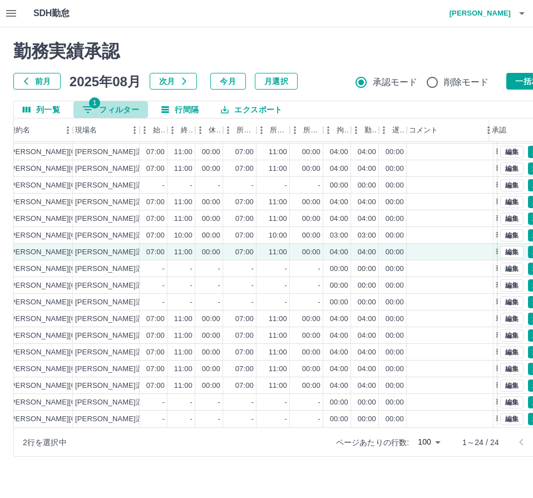
click at [137, 105] on button "1 フィルター" at bounding box center [110, 109] width 75 height 17
select select "**********"
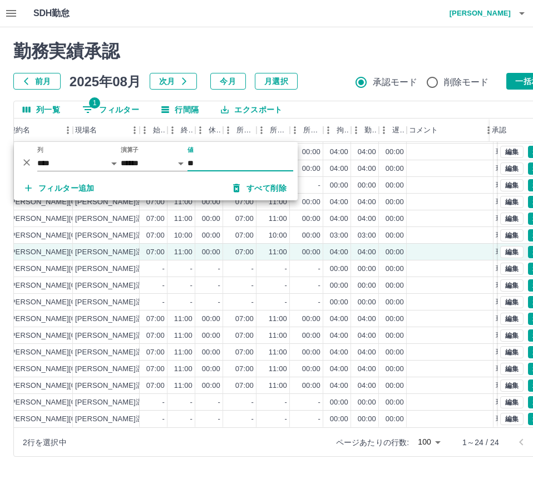
type input "*"
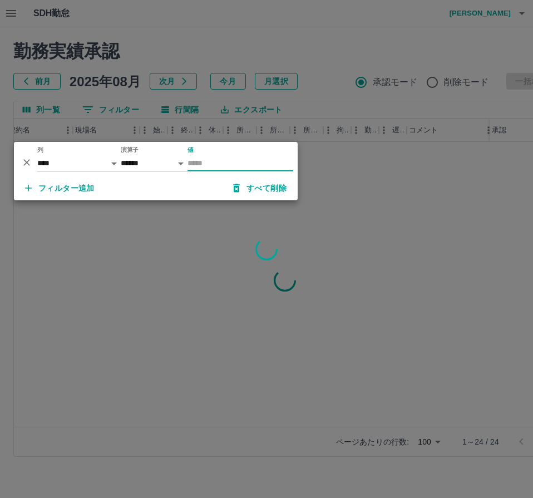
scroll to position [0, 367]
type input "**"
click at [421, 226] on div at bounding box center [266, 249] width 533 height 498
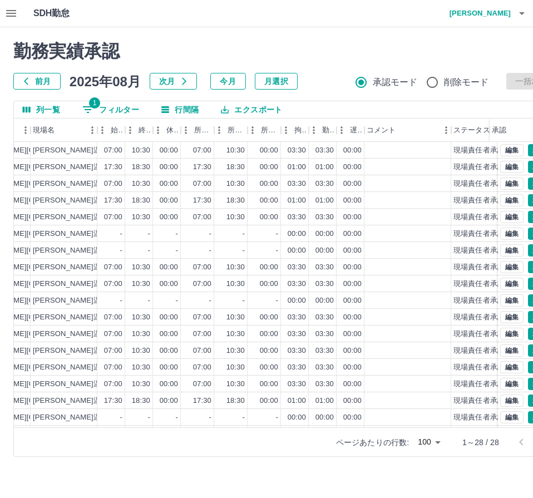
scroll to position [0, 420]
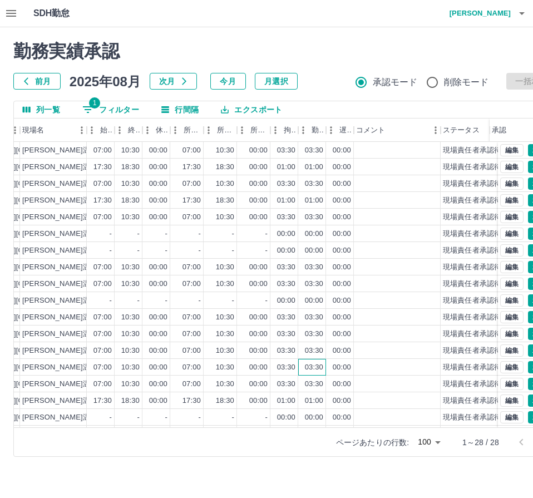
drag, startPoint x: 319, startPoint y: 374, endPoint x: 301, endPoint y: 413, distance: 43.3
click at [319, 374] on div "03:30" at bounding box center [312, 367] width 28 height 17
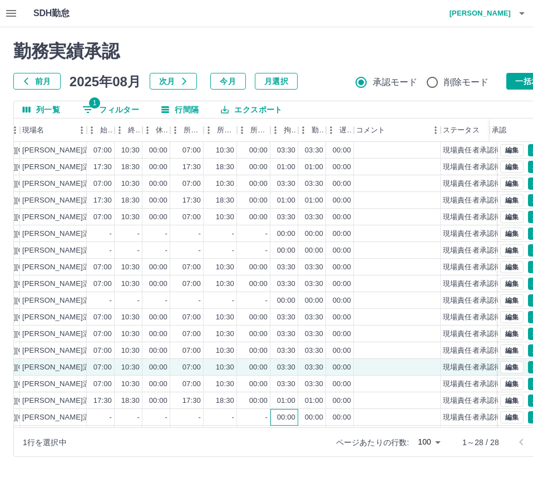
click at [282, 413] on div "00:00" at bounding box center [286, 417] width 18 height 11
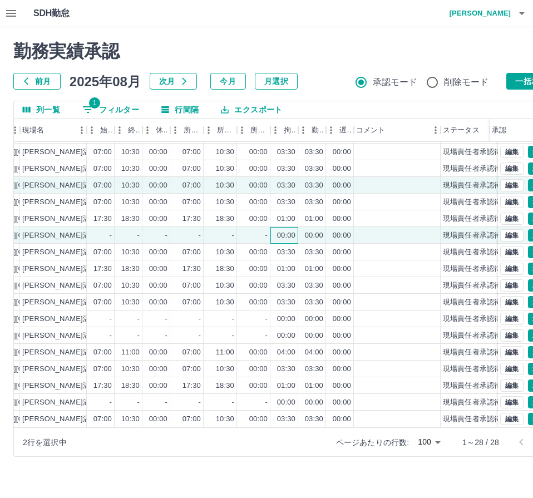
scroll to position [190, 420]
click at [382, 380] on div at bounding box center [397, 385] width 87 height 17
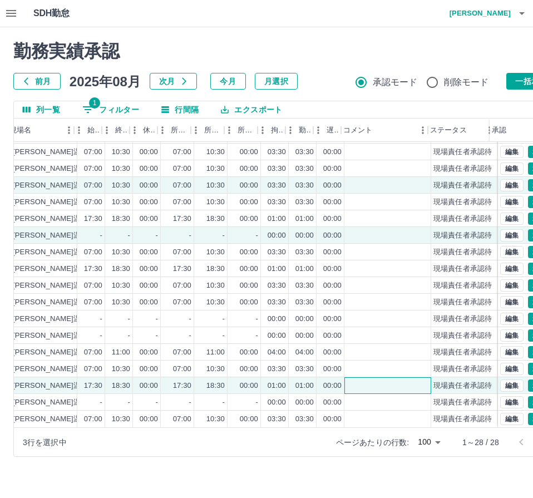
scroll to position [190, 438]
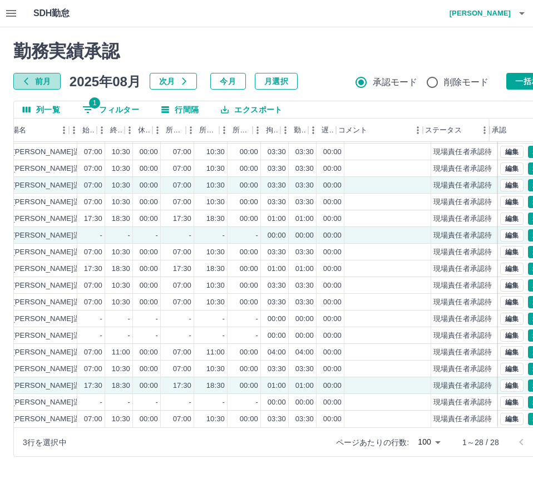
click at [40, 78] on button "前月" at bounding box center [36, 81] width 47 height 17
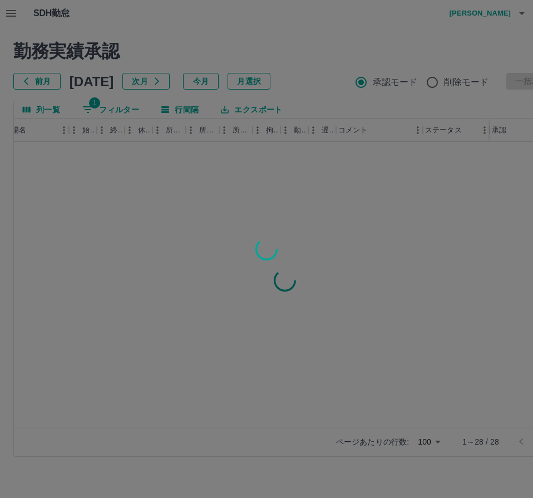
scroll to position [0, 430]
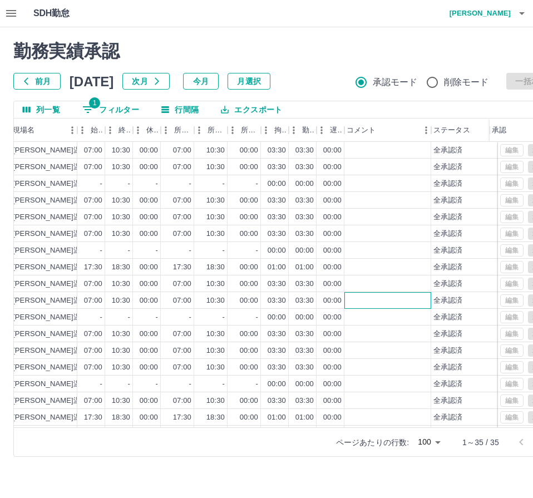
click at [354, 298] on div at bounding box center [387, 300] width 87 height 17
click at [275, 415] on div "01:00" at bounding box center [277, 417] width 18 height 11
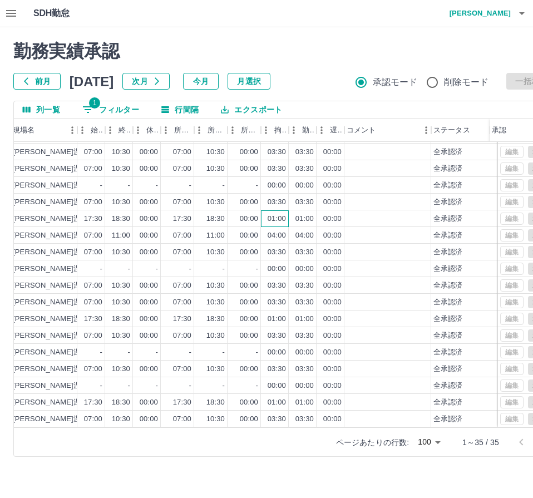
scroll to position [223, 430]
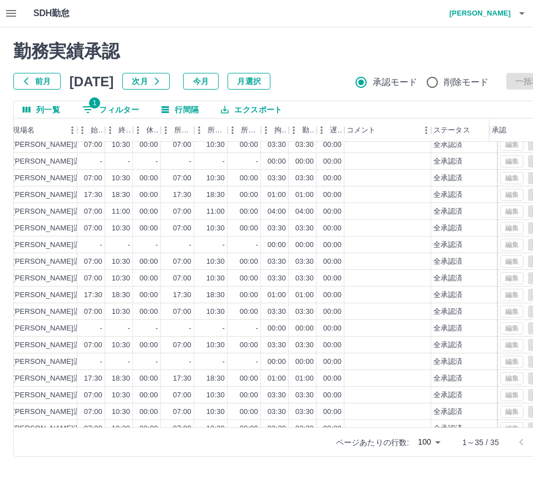
click at [7, 196] on div "勤務実績承認 前月 [DATE] 次月 今月 月選択 承認モード 削除モード 一括承認 列一覧 1 フィルター 行間隔 エクスポート 契約コード 契約名 現場…" at bounding box center [285, 248] width 570 height 443
click at [28, 194] on div "[PERSON_NAME]温泉ふれあいセンター" at bounding box center [80, 195] width 134 height 11
click at [268, 198] on div "01:00" at bounding box center [277, 195] width 18 height 11
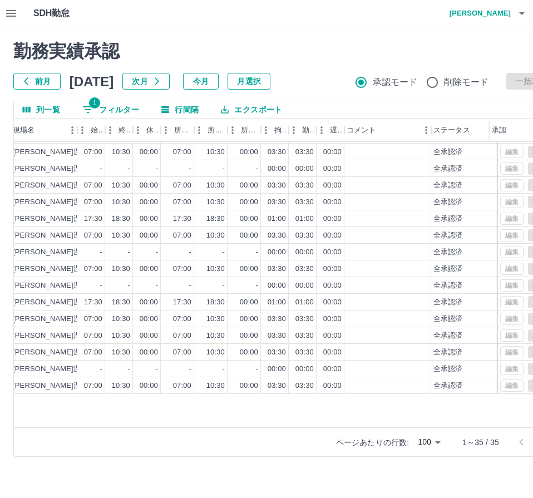
scroll to position [307, 430]
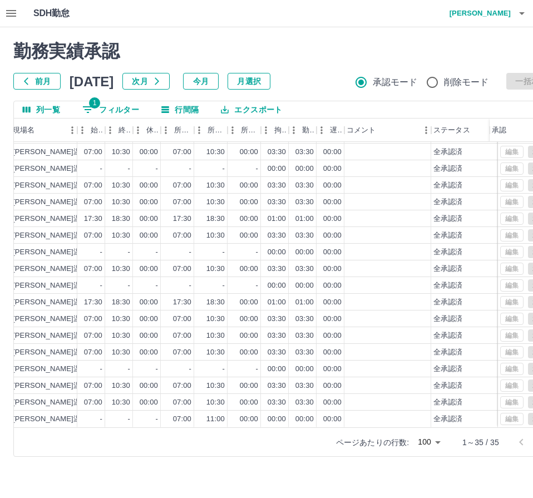
click at [42, 73] on button "前月" at bounding box center [36, 81] width 47 height 17
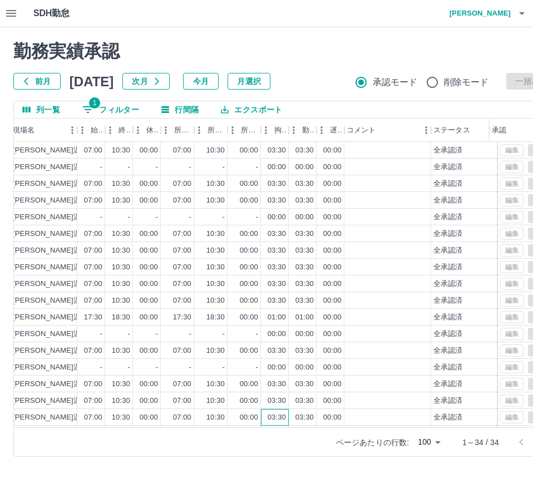
click at [283, 415] on div "03:30" at bounding box center [277, 417] width 18 height 11
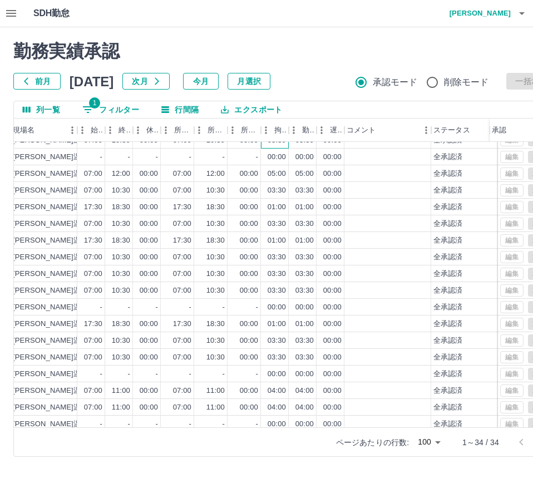
scroll to position [278, 430]
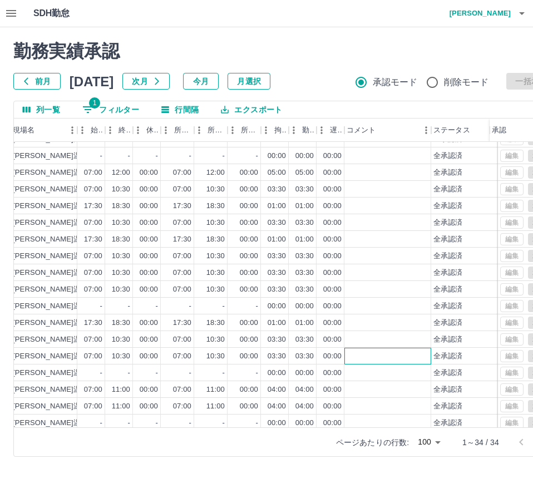
click at [357, 359] on div at bounding box center [387, 356] width 87 height 17
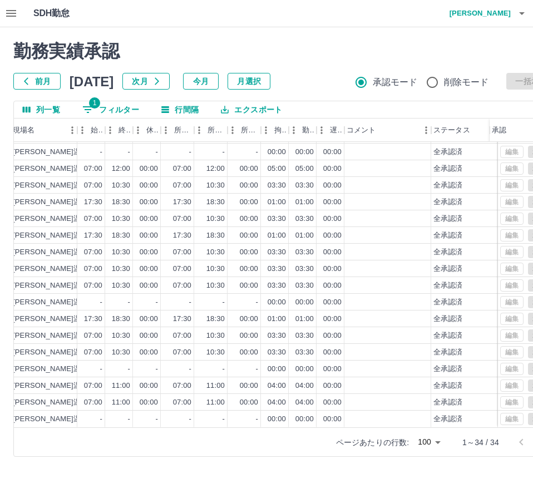
click at [41, 82] on button "前月" at bounding box center [36, 81] width 47 height 17
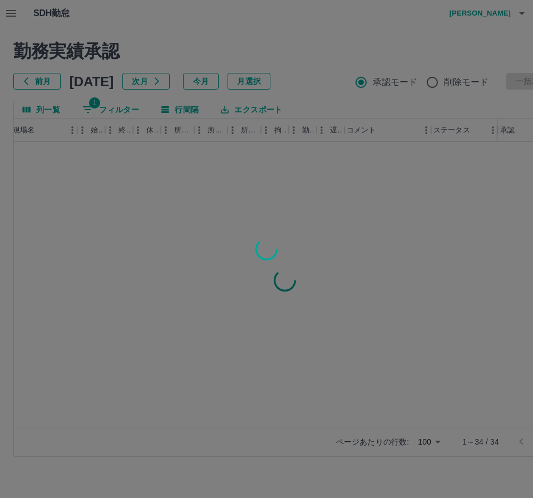
scroll to position [0, 430]
